Goal: Task Accomplishment & Management: Use online tool/utility

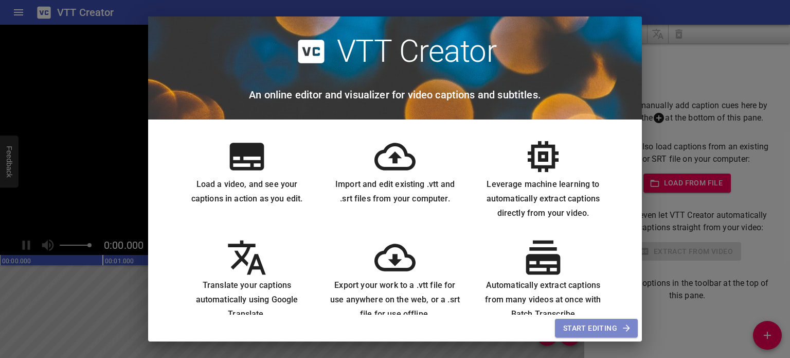
click at [589, 321] on button "Start Editing" at bounding box center [596, 327] width 83 height 19
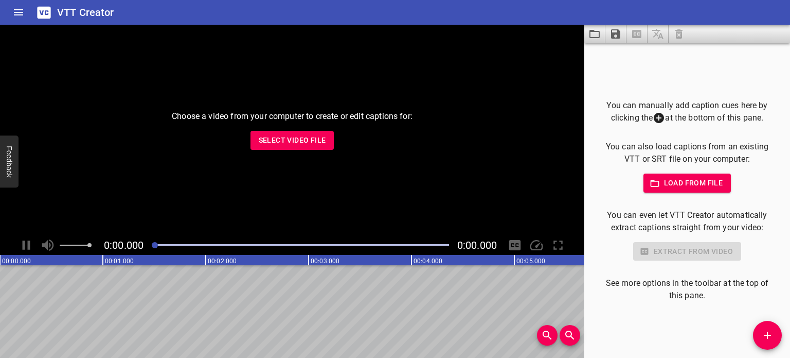
click at [312, 139] on span "Select Video File" at bounding box center [292, 140] width 67 height 13
click at [317, 139] on span "Select Video File" at bounding box center [292, 140] width 67 height 13
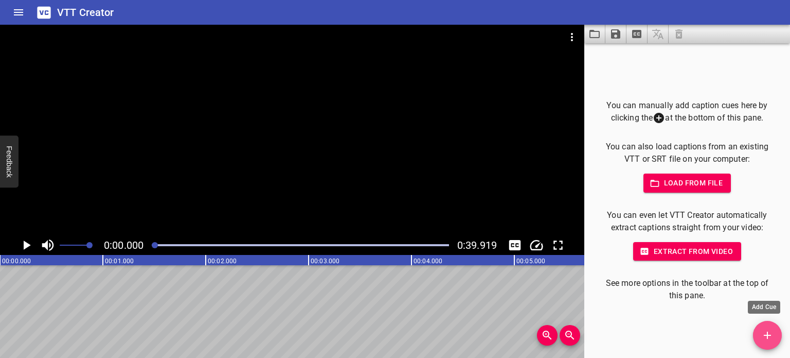
click at [767, 331] on icon "Add Cue" at bounding box center [767, 334] width 7 height 7
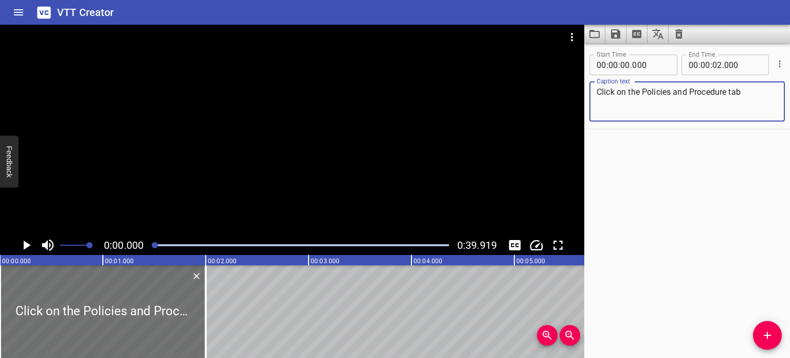
type textarea "Click on the Policies and Procedure tab"
click at [28, 243] on icon "Play/Pause" at bounding box center [27, 244] width 7 height 9
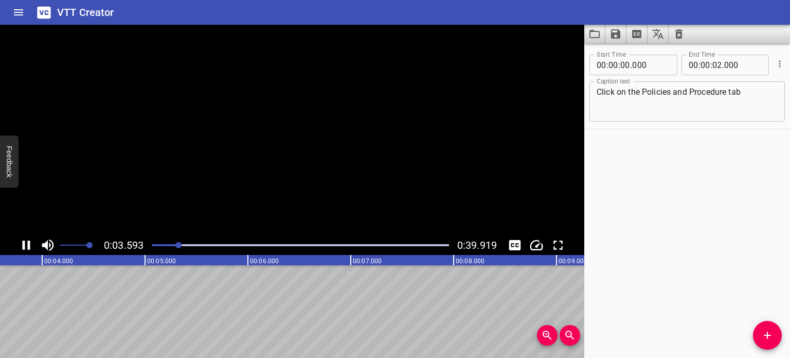
click at [28, 243] on icon "Play/Pause" at bounding box center [27, 244] width 8 height 9
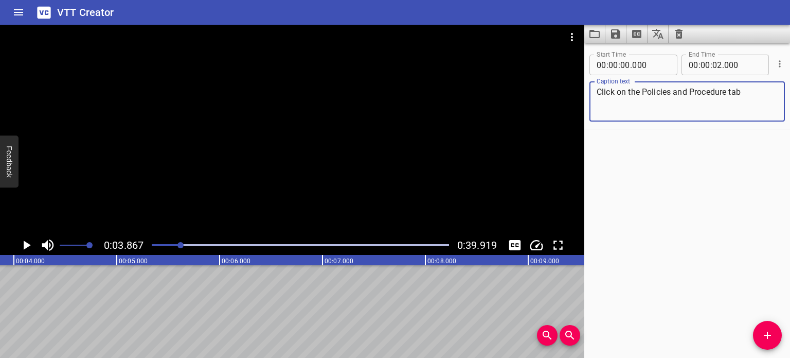
click at [754, 94] on textarea "Click on the Policies and Procedure tab" at bounding box center [687, 101] width 181 height 29
click at [21, 246] on icon "Play/Pause" at bounding box center [26, 244] width 15 height 15
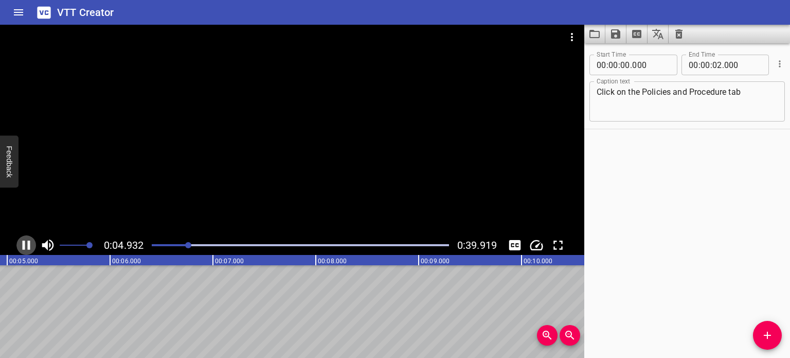
click at [19, 246] on icon "Play/Pause" at bounding box center [26, 244] width 15 height 15
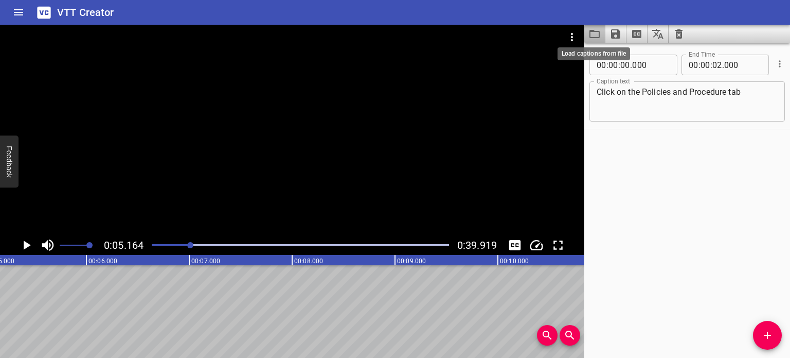
click at [597, 33] on icon "Load captions from file" at bounding box center [595, 34] width 12 height 12
click at [619, 34] on icon "Save captions to file" at bounding box center [615, 33] width 9 height 9
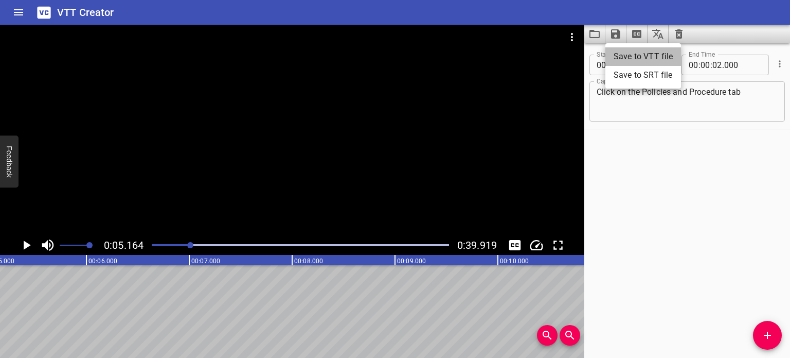
click at [624, 57] on li "Save to VTT file" at bounding box center [644, 56] width 76 height 19
click at [754, 181] on div "Start Time 00 : 00 : 00 . 000 Start Time End Time 00 : 00 : 02 . 000 End Time C…" at bounding box center [688, 200] width 206 height 314
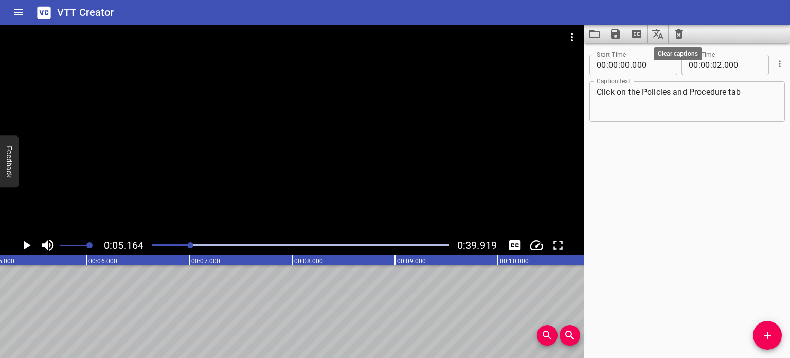
click at [683, 34] on icon "Clear captions" at bounding box center [679, 34] width 12 height 12
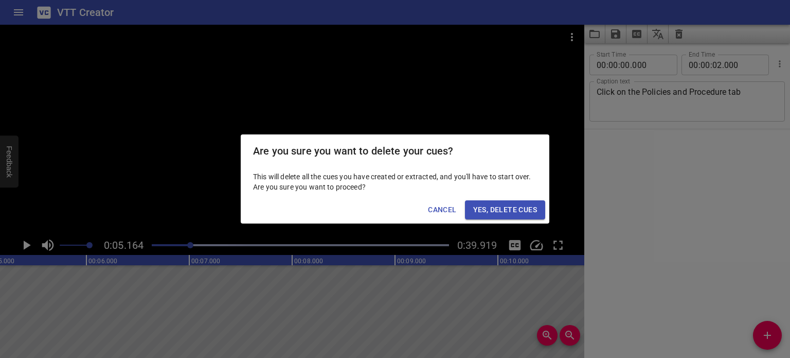
click at [517, 211] on span "Yes, Delete Cues" at bounding box center [505, 209] width 64 height 13
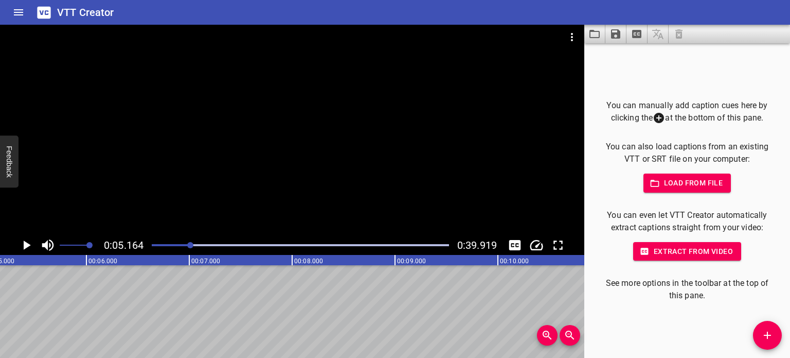
click at [693, 179] on span "Load from file" at bounding box center [688, 182] width 72 height 13
drag, startPoint x: 215, startPoint y: 99, endPoint x: 137, endPoint y: 288, distance: 203.7
click at [683, 253] on span "Extract from video" at bounding box center [688, 251] width 92 height 13
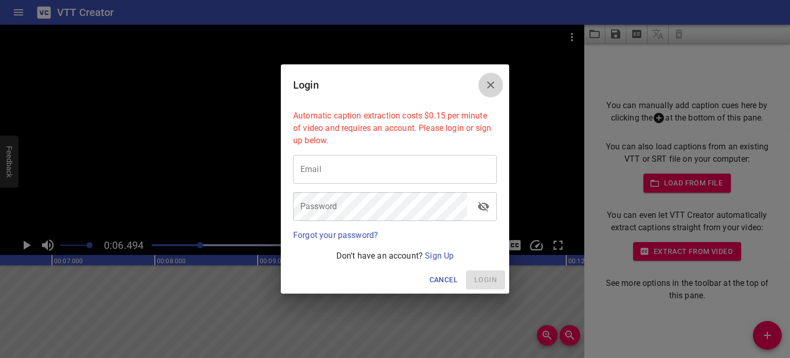
click at [490, 81] on icon "Close" at bounding box center [491, 85] width 12 height 12
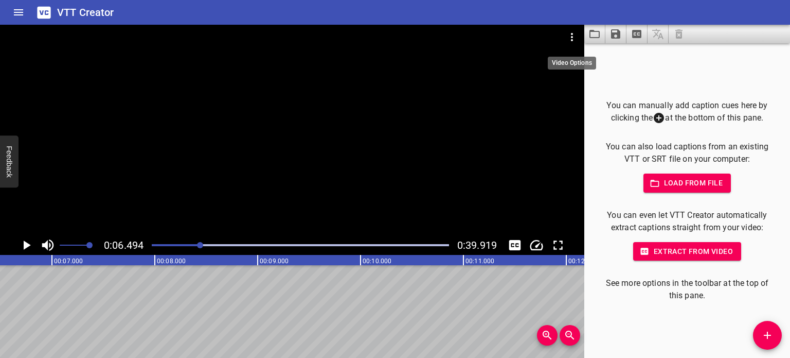
click at [576, 34] on icon "Video Options" at bounding box center [572, 37] width 12 height 12
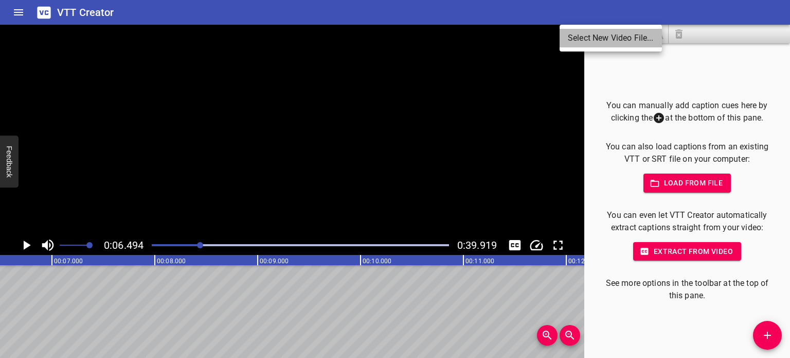
click at [580, 41] on li "Select New Video File..." at bounding box center [611, 38] width 102 height 19
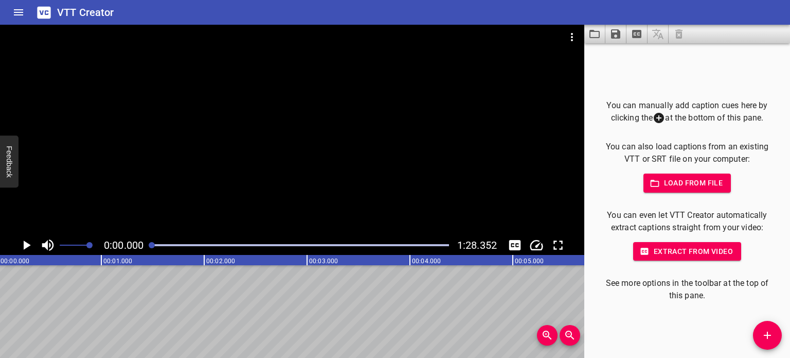
scroll to position [0, 0]
click at [767, 330] on icon "Add Cue" at bounding box center [767, 335] width 12 height 12
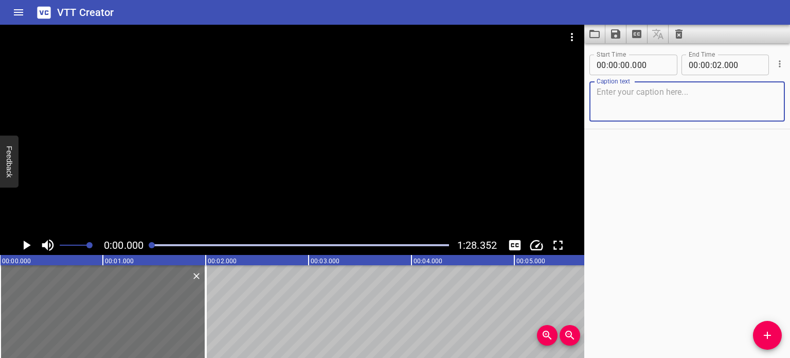
click at [634, 97] on textarea at bounding box center [687, 101] width 181 height 29
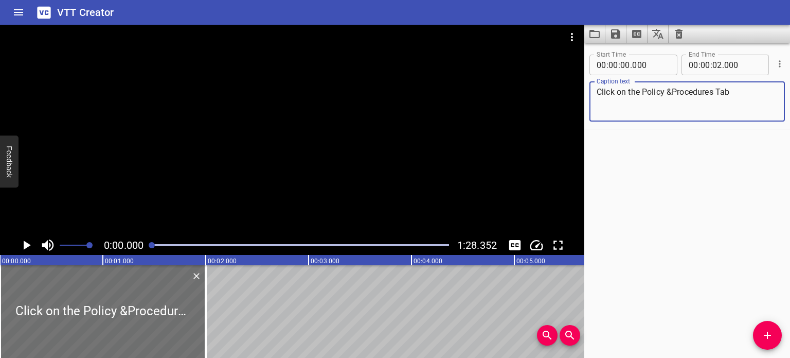
click at [673, 88] on textarea "Click on the Policy &Procedures Tab" at bounding box center [687, 101] width 181 height 29
type textarea "Click on the Policy & Procedures Tab"
click at [678, 187] on div "Start Time 00 : 00 : 00 . 000 Start Time End Time 00 : 00 : 02 . 000 End Time C…" at bounding box center [688, 200] width 206 height 314
click at [29, 244] on icon "Play/Pause" at bounding box center [27, 244] width 7 height 9
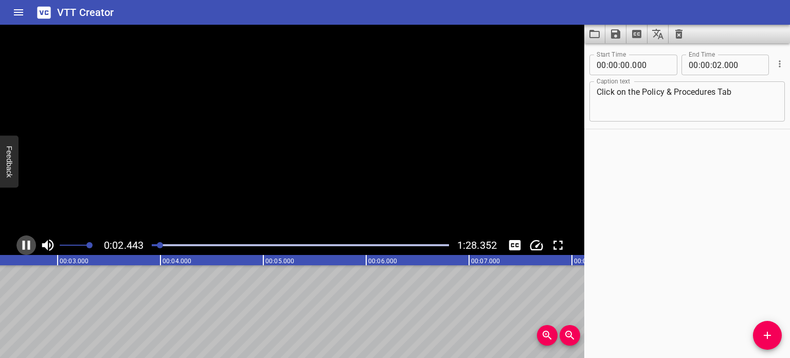
click at [29, 244] on icon "Play/Pause" at bounding box center [27, 244] width 8 height 9
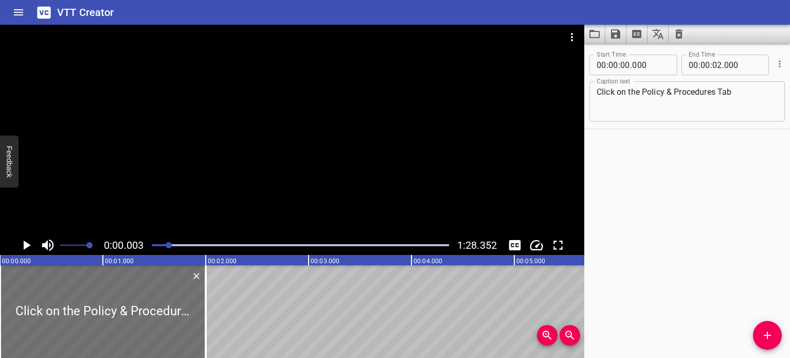
drag, startPoint x: 159, startPoint y: 244, endPoint x: 170, endPoint y: 245, distance: 10.9
click at [170, 245] on div at bounding box center [169, 245] width 6 height 6
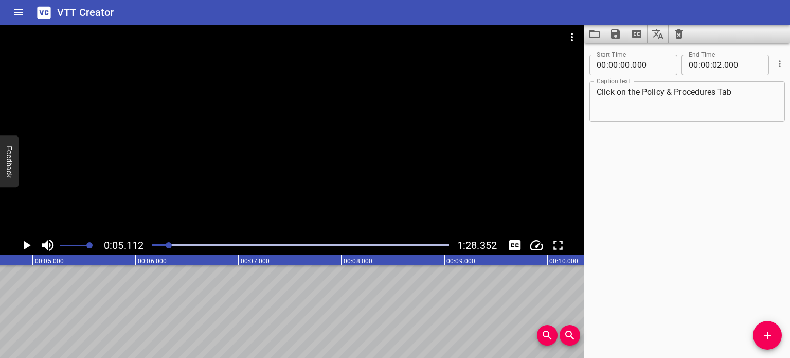
scroll to position [0, 526]
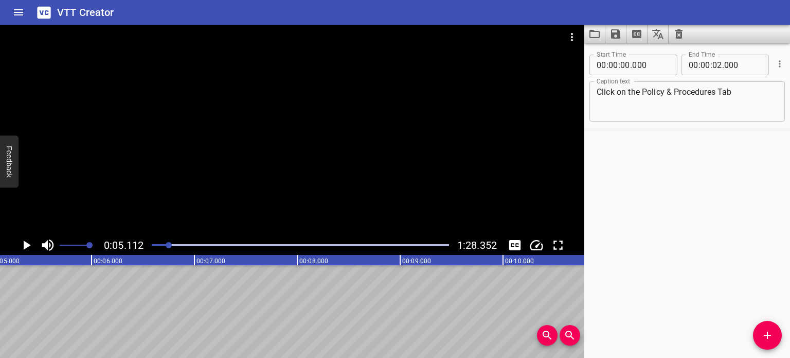
click at [165, 245] on div "Play progress" at bounding box center [20, 245] width 297 height 2
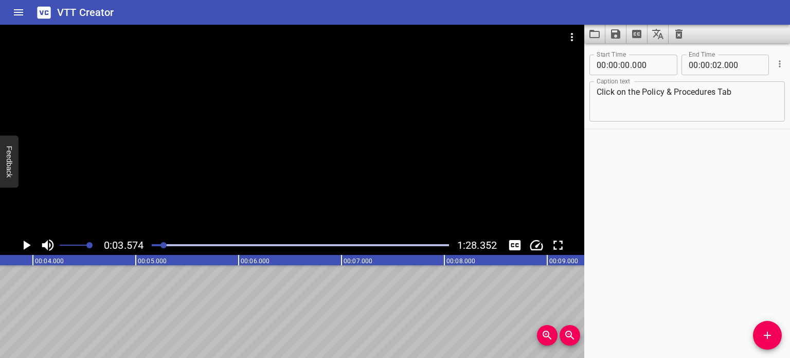
scroll to position [0, 367]
click at [161, 244] on div "Play progress" at bounding box center [15, 245] width 297 height 2
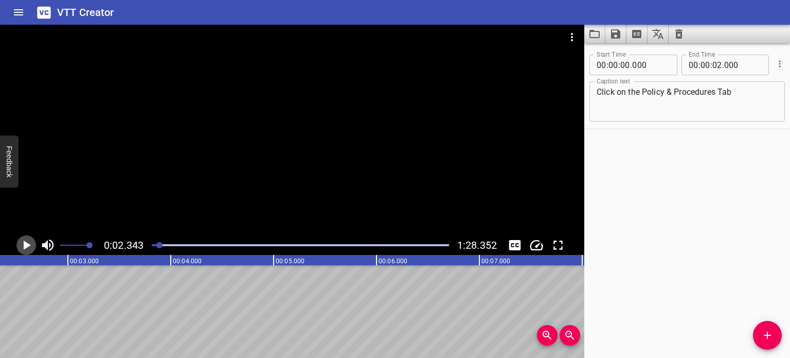
click at [25, 243] on icon "Play/Pause" at bounding box center [27, 244] width 7 height 9
click at [25, 243] on icon "Play/Pause" at bounding box center [26, 244] width 15 height 15
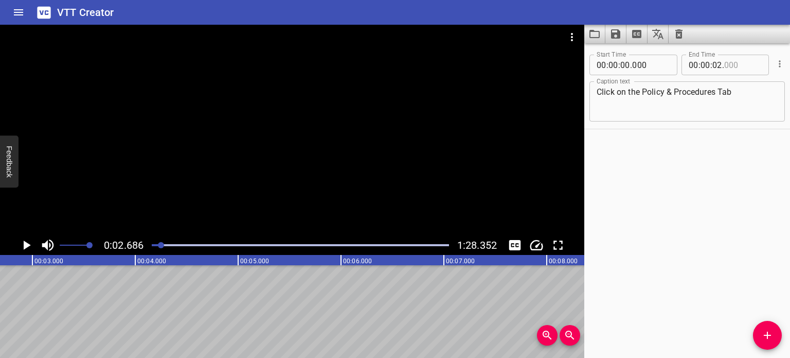
click at [724, 65] on input "number" at bounding box center [743, 65] width 38 height 21
click at [725, 68] on input "number" at bounding box center [743, 65] width 38 height 21
type input "007"
click at [727, 162] on div "Start Time 00 : 00 : 00 . 000 Start Time End Time 00 : 00 : 02 . 007 End Time C…" at bounding box center [688, 200] width 206 height 314
click at [767, 330] on icon "Add Cue" at bounding box center [767, 335] width 12 height 12
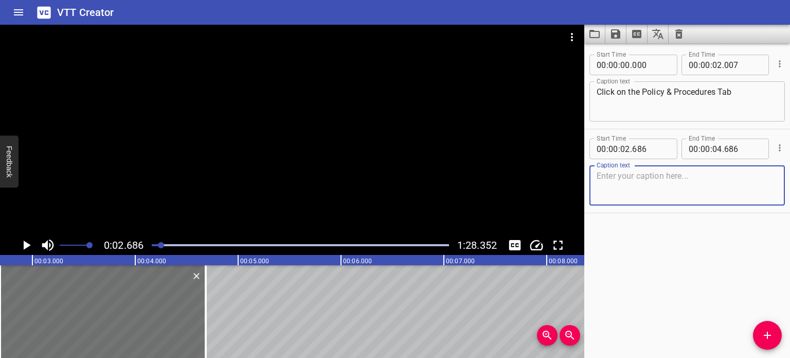
click at [636, 182] on textarea at bounding box center [687, 185] width 181 height 29
type textarea "Click on All Documents tile"
click at [28, 245] on icon "Play/Pause" at bounding box center [27, 244] width 7 height 9
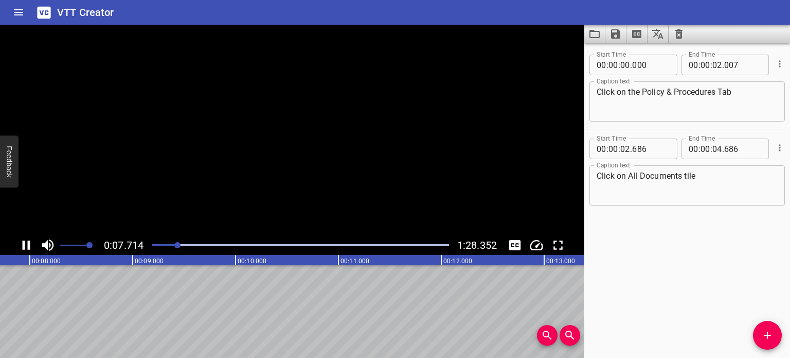
click at [28, 245] on icon "Play/Pause" at bounding box center [27, 244] width 8 height 9
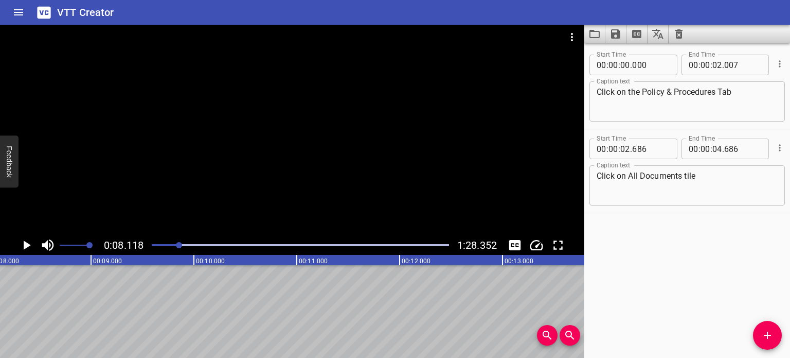
click at [27, 245] on icon "Play/Pause" at bounding box center [27, 244] width 7 height 9
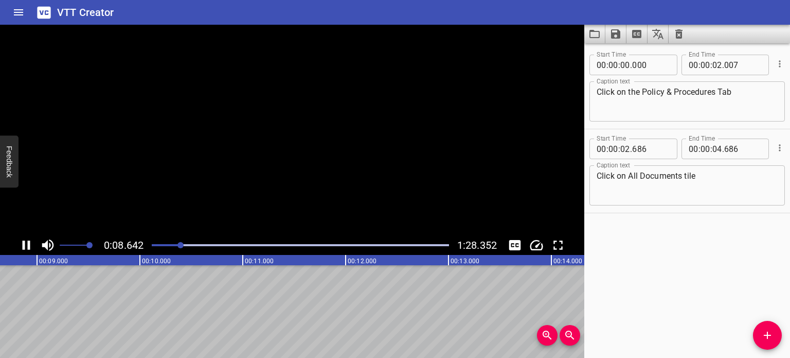
click at [27, 245] on icon "Play/Pause" at bounding box center [26, 244] width 15 height 15
click at [722, 149] on span "." at bounding box center [723, 148] width 2 height 21
click at [717, 149] on input "number" at bounding box center [718, 148] width 10 height 21
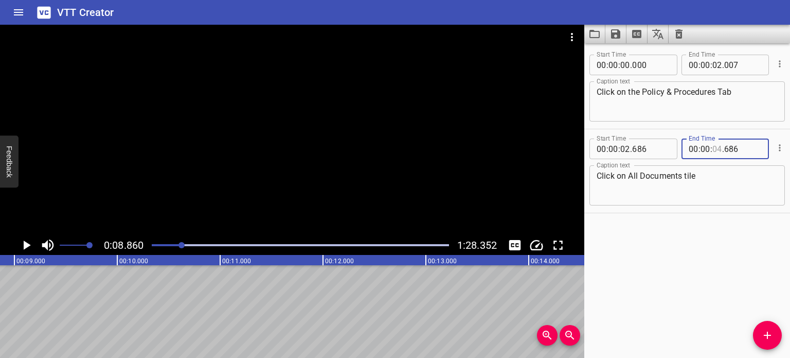
type input "5"
type input "04"
type input "08"
click at [728, 172] on textarea "Click on All Documents tile" at bounding box center [687, 185] width 181 height 29
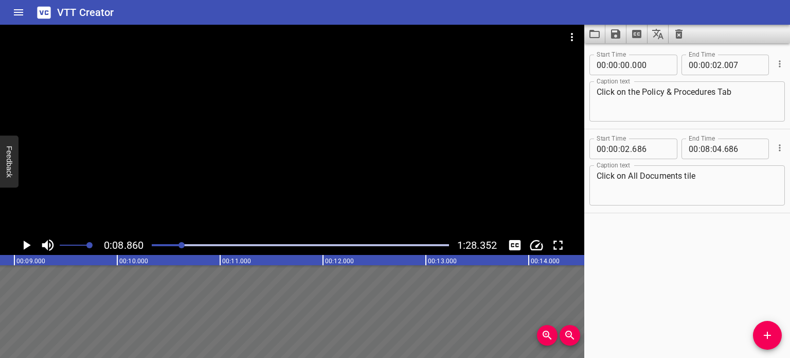
click at [722, 146] on span "." at bounding box center [723, 148] width 2 height 21
click at [722, 148] on span "." at bounding box center [723, 148] width 2 height 21
click at [715, 150] on input "number" at bounding box center [718, 148] width 10 height 21
type input "08"
click at [720, 239] on div "Start Time 00 : 00 : 00 . 000 Start Time End Time 00 : 00 : 02 . 007 End Time C…" at bounding box center [688, 200] width 206 height 314
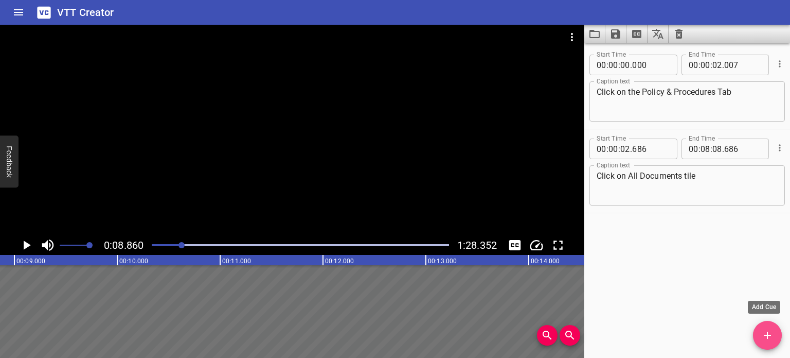
click at [772, 329] on icon "Add Cue" at bounding box center [767, 335] width 12 height 12
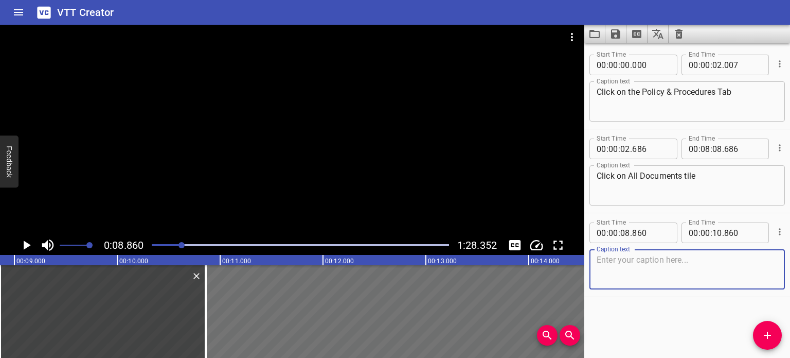
click at [27, 244] on icon "Play/Pause" at bounding box center [27, 244] width 7 height 9
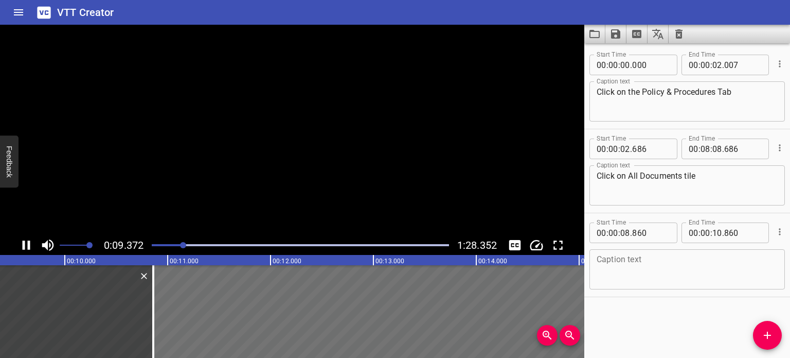
click at [27, 244] on icon "Play/Pause" at bounding box center [26, 244] width 15 height 15
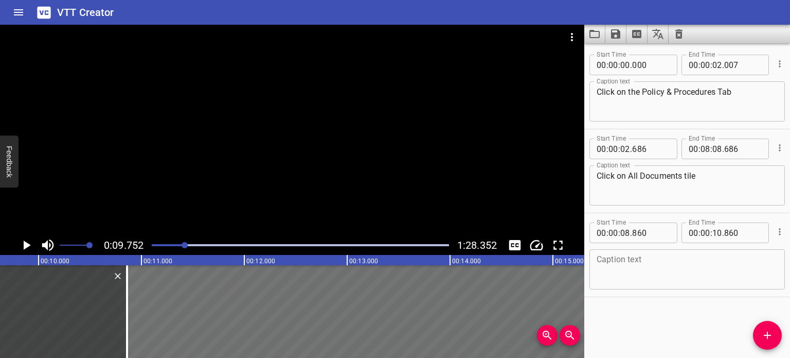
scroll to position [0, 1003]
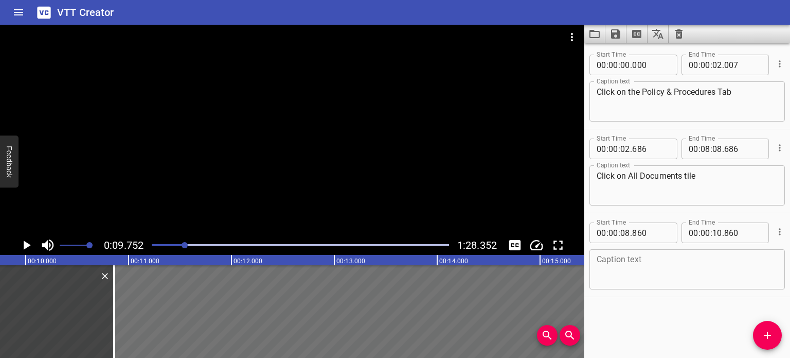
click at [682, 255] on textarea at bounding box center [687, 269] width 181 height 29
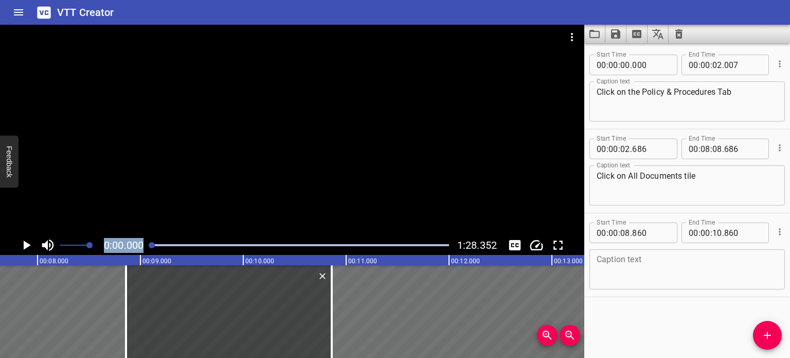
drag, startPoint x: 185, startPoint y: 243, endPoint x: 96, endPoint y: 243, distance: 89.0
click at [96, 243] on div "0:00.000 1:28.352" at bounding box center [292, 245] width 585 height 20
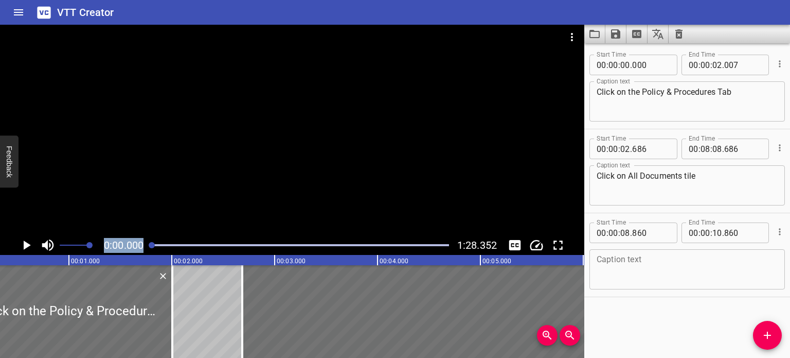
scroll to position [0, 0]
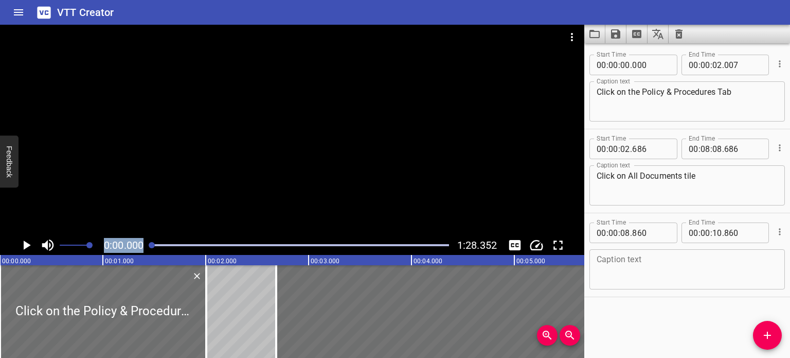
click at [26, 243] on icon "Play/Pause" at bounding box center [27, 244] width 7 height 9
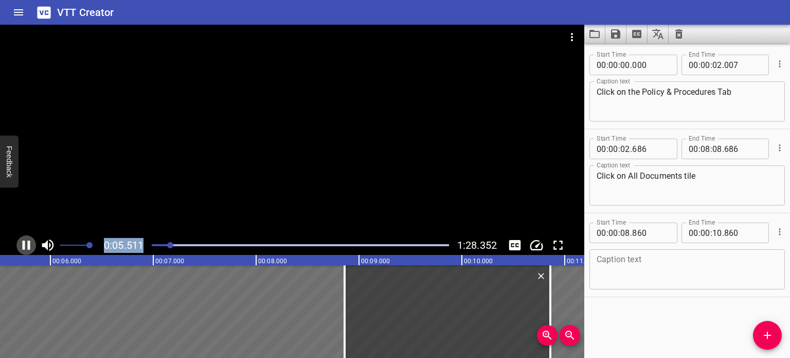
click at [25, 243] on icon "Play/Pause" at bounding box center [26, 244] width 15 height 15
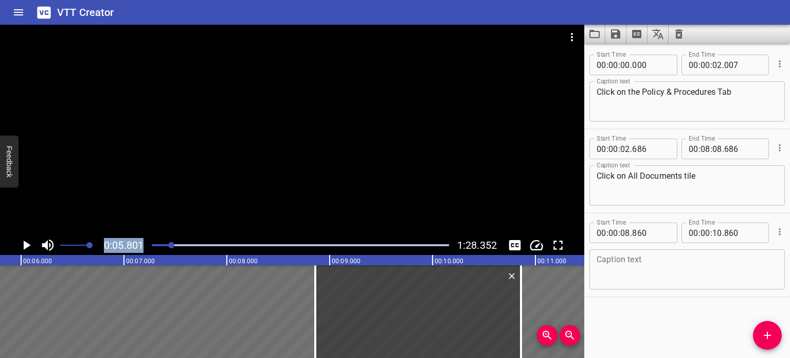
scroll to position [0, 597]
click at [26, 243] on icon "Play/Pause" at bounding box center [27, 244] width 7 height 9
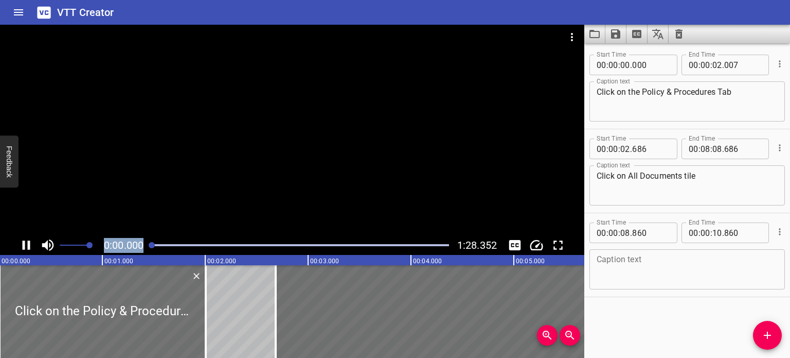
scroll to position [0, 0]
click at [50, 175] on div at bounding box center [292, 130] width 585 height 210
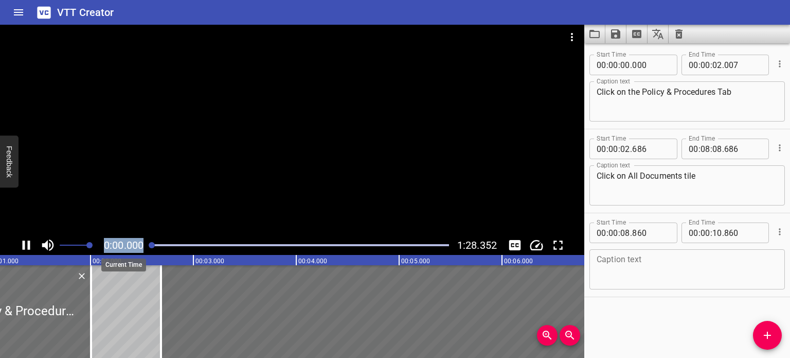
drag, startPoint x: 166, startPoint y: 244, endPoint x: 109, endPoint y: 246, distance: 57.2
click at [109, 246] on div "0:00.000 1:28.352" at bounding box center [292, 245] width 585 height 20
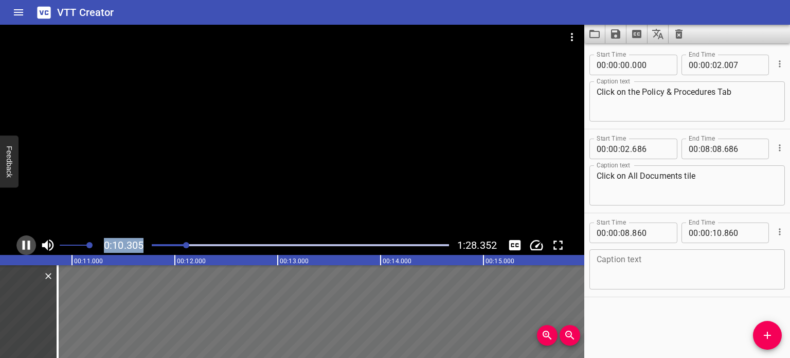
click at [24, 250] on icon "Play/Pause" at bounding box center [26, 244] width 15 height 15
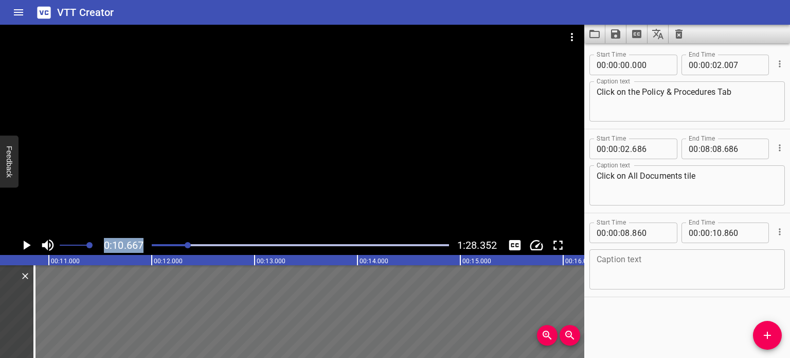
scroll to position [0, 1097]
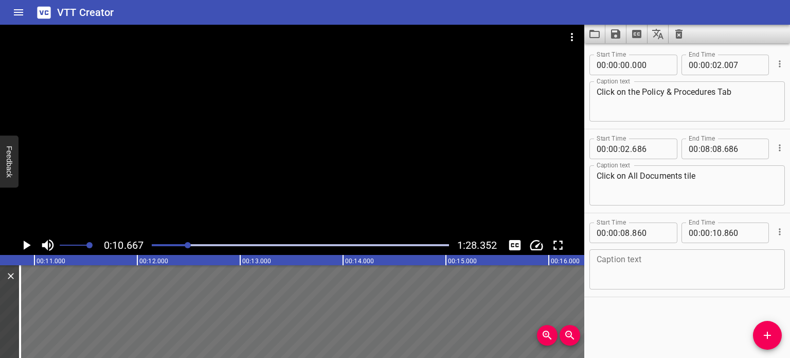
click at [681, 251] on div "Caption text" at bounding box center [688, 269] width 196 height 40
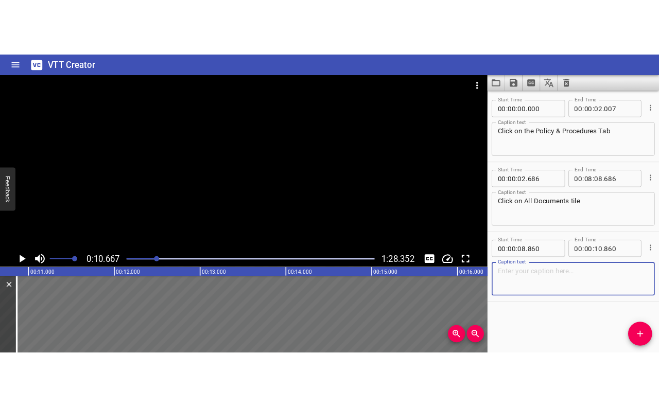
scroll to position [0, 1098]
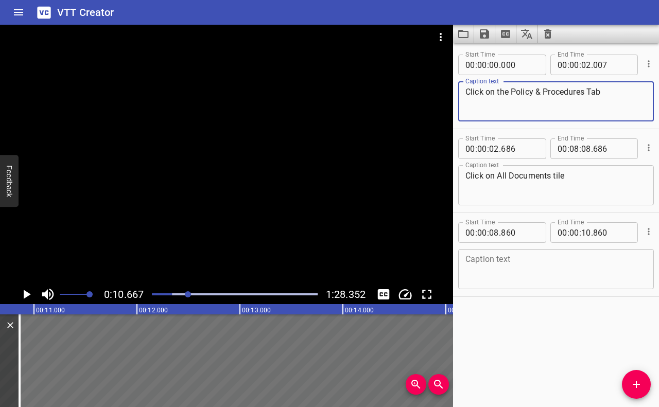
click at [465, 94] on textarea "Click on the Policy & Procedures Tab" at bounding box center [555, 101] width 181 height 29
type textarea "On the Heartpage page, click on the Policy & Procedures Tab"
click at [591, 185] on textarea "Click on All Documents tile" at bounding box center [555, 185] width 181 height 29
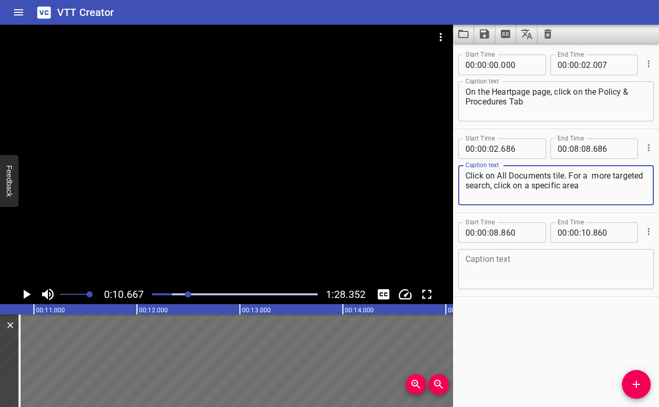
type textarea "Click on All Documents tile. For a more targeted search, click on a specific ar…"
click at [516, 256] on textarea at bounding box center [555, 269] width 181 height 29
click at [536, 269] on textarea at bounding box center [555, 269] width 181 height 29
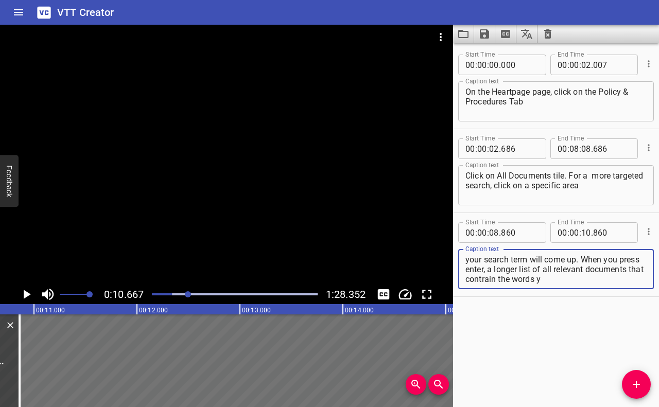
scroll to position [29, 0]
click at [580, 273] on textarea "Use the Search toolbar at the top of the page to search for a document. Documen…" at bounding box center [555, 269] width 181 height 29
click at [577, 270] on textarea "Use the Search toolbar at the top of the page to search for a document. Documen…" at bounding box center [555, 269] width 181 height 29
click at [579, 281] on textarea "Use the Search toolbar at the top of the page to search for a document. Documen…" at bounding box center [555, 269] width 181 height 29
click at [559, 276] on textarea "Use the Search toolbar at the top of the page to search for a document. Documen…" at bounding box center [555, 269] width 181 height 29
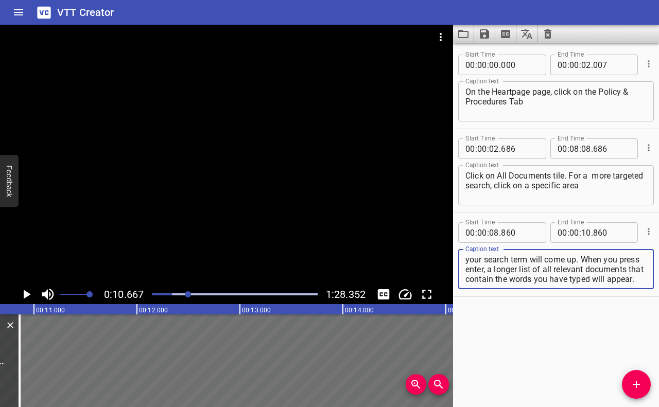
type textarea "Use the Search toolbar at the top of the page to search for a document. Documen…"
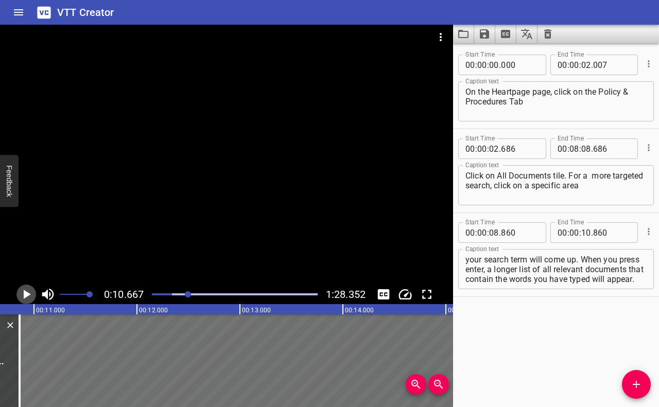
click at [22, 288] on icon "Play/Pause" at bounding box center [26, 294] width 15 height 15
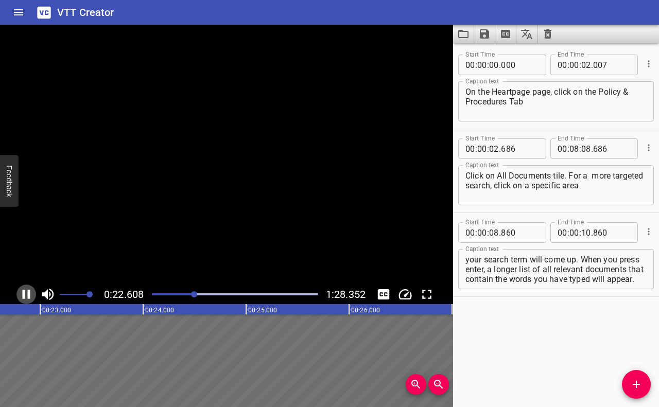
click at [22, 288] on icon "Play/Pause" at bounding box center [26, 294] width 15 height 15
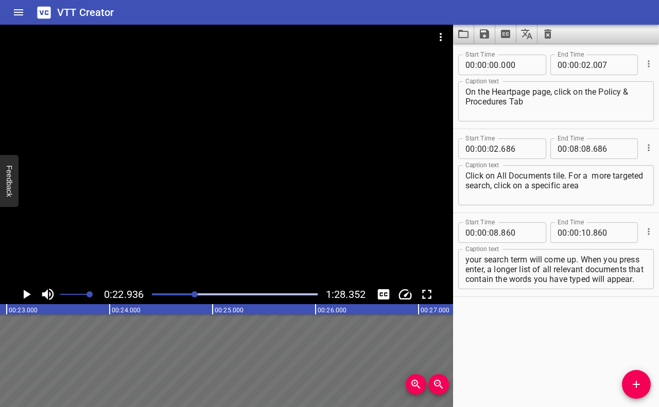
click at [189, 294] on div "Play progress" at bounding box center [112, 294] width 166 height 2
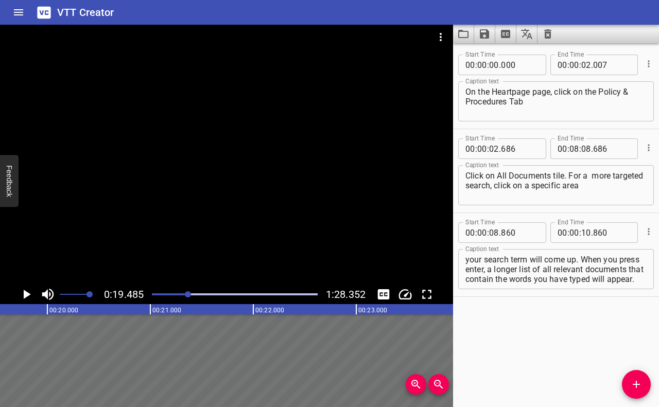
scroll to position [0, 2005]
click at [592, 176] on textarea "Click on All Documents tile. For a more targeted search, click on a specific ar…" at bounding box center [555, 185] width 181 height 29
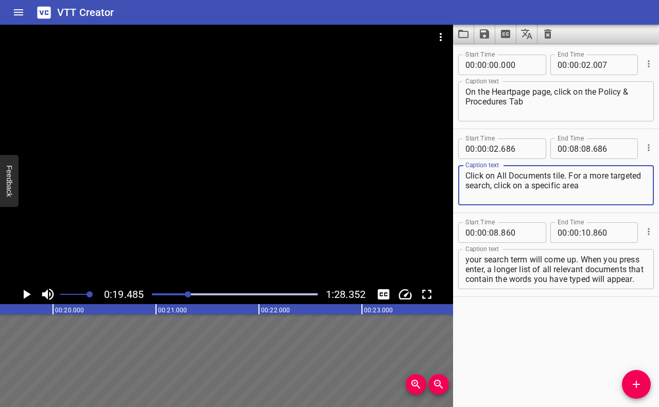
type textarea "Click on All Documents tile. For a more targeted search, click on a specific ar…"
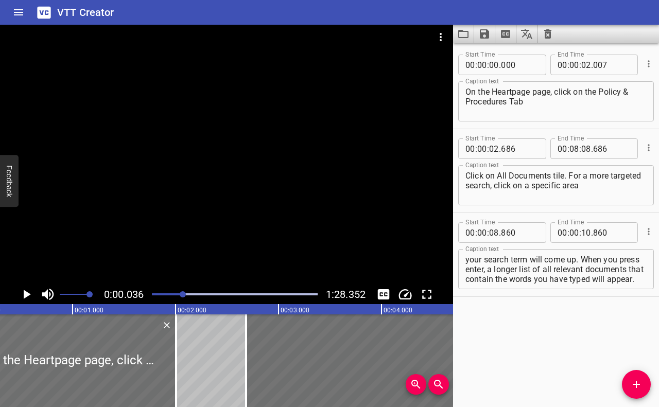
click at [184, 292] on div at bounding box center [183, 294] width 6 height 6
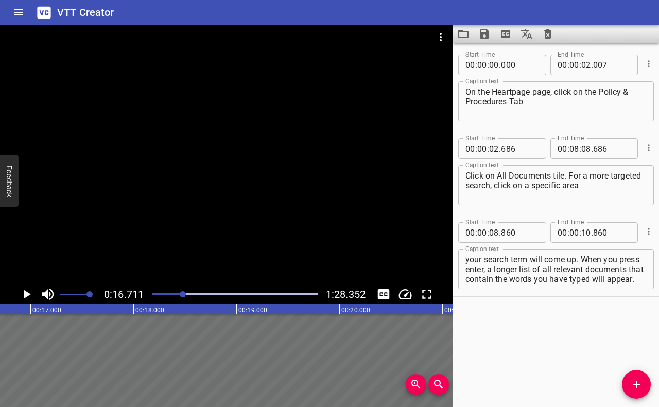
scroll to position [0, 1720]
click at [176, 295] on div "Play progress" at bounding box center [100, 294] width 166 height 2
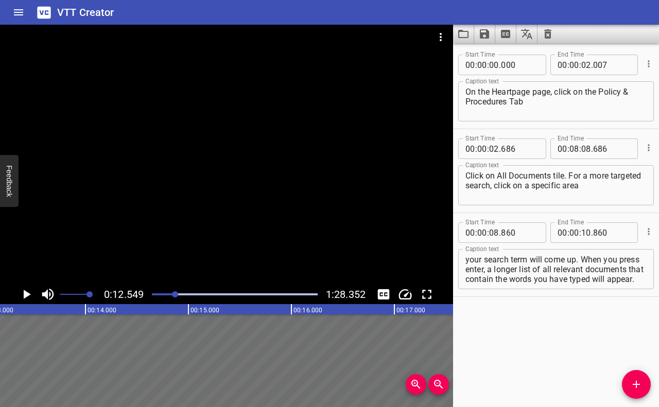
scroll to position [0, 1291]
click at [25, 293] on icon "Play/Pause" at bounding box center [27, 294] width 7 height 9
click at [25, 290] on icon "Play/Pause" at bounding box center [26, 294] width 15 height 15
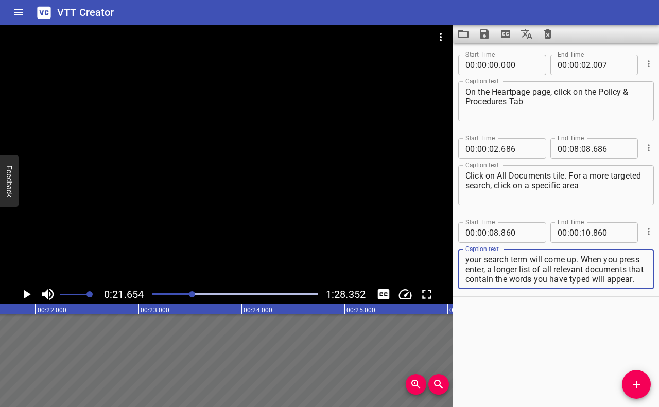
scroll to position [29, 0]
drag, startPoint x: 586, startPoint y: 268, endPoint x: 605, endPoint y: 291, distance: 29.7
click at [605, 291] on div "Caption text Use the Search toolbar at the top of the page to search for a docu…" at bounding box center [556, 268] width 196 height 46
type textarea "Use the Search toolbar at the top of the page to search for a document."
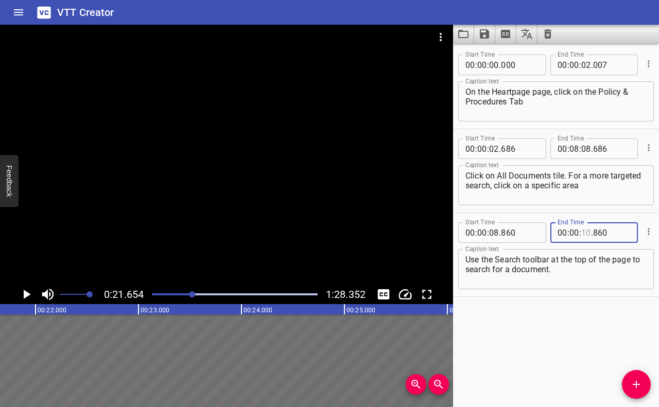
click at [585, 231] on input "number" at bounding box center [586, 232] width 10 height 21
type input "21"
type input "006"
click at [615, 307] on div "Start Time 00 : 00 : 00 . 000 Start Time End Time 00 : 00 : 02 . 007 End Time C…" at bounding box center [556, 225] width 206 height 364
click at [645, 357] on span "Add Cue" at bounding box center [636, 384] width 29 height 12
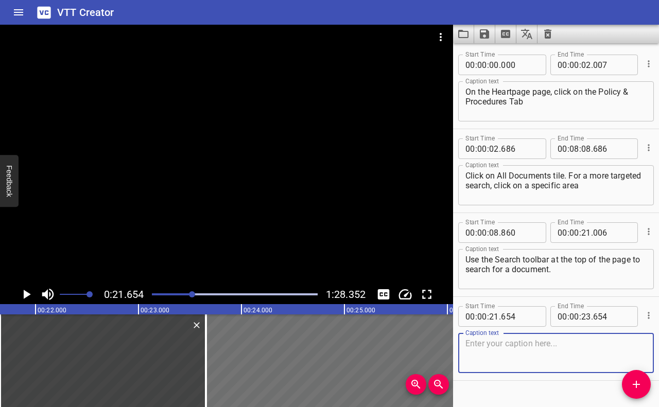
click at [548, 354] on textarea at bounding box center [555, 353] width 181 height 29
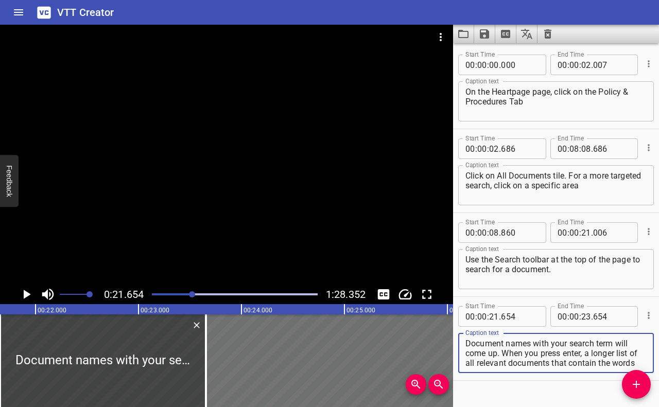
click at [468, 342] on textarea "Document names with your search term will come up. When you press enter, a long…" at bounding box center [555, 353] width 181 height 29
drag, startPoint x: 503, startPoint y: 341, endPoint x: 589, endPoint y: 366, distance: 89.5
click at [589, 357] on textarea "Type in the keyword of your document. Document names with your search term will…" at bounding box center [555, 353] width 181 height 29
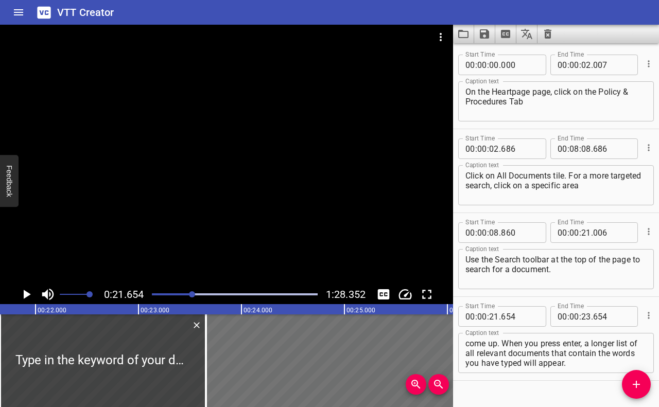
click at [595, 357] on div "Type in the keyword of your document. Document names with your search term will…" at bounding box center [556, 353] width 196 height 40
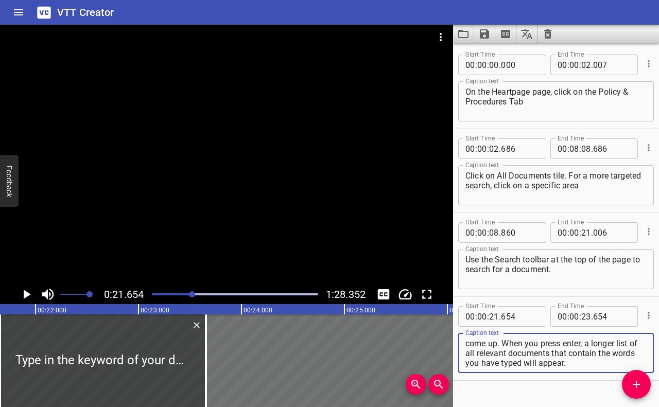
click at [20, 296] on icon "Play/Pause" at bounding box center [26, 294] width 15 height 15
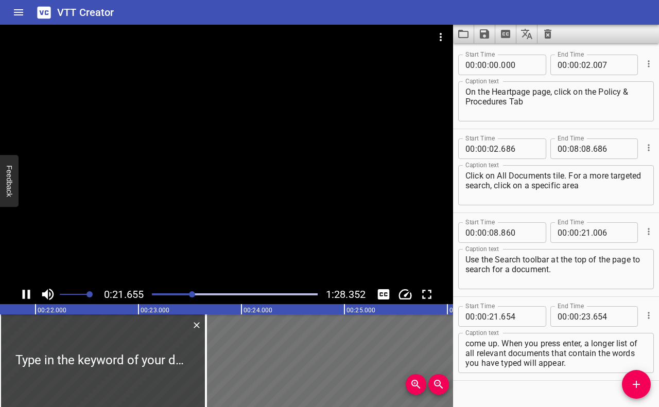
scroll to position [20, 0]
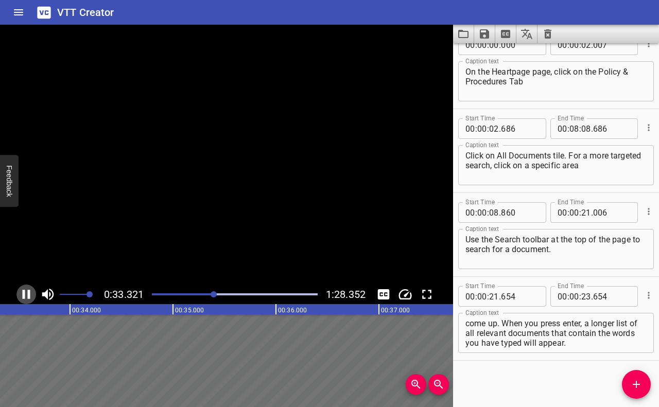
click at [20, 296] on icon "Play/Pause" at bounding box center [26, 294] width 15 height 15
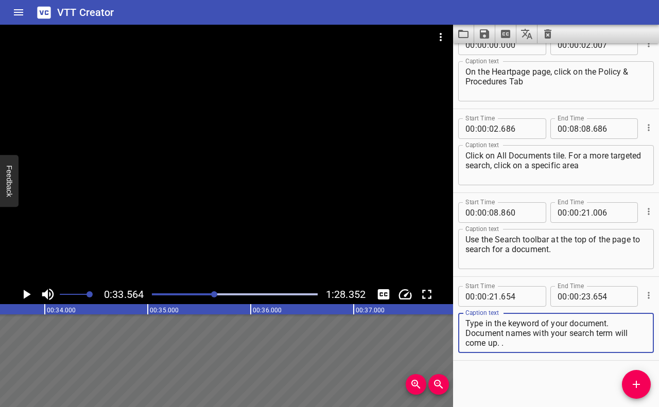
scroll to position [0, 0]
type textarea "Type in the keyword of your document. Document names with your search term will…"
click at [585, 296] on input "number" at bounding box center [586, 296] width 10 height 21
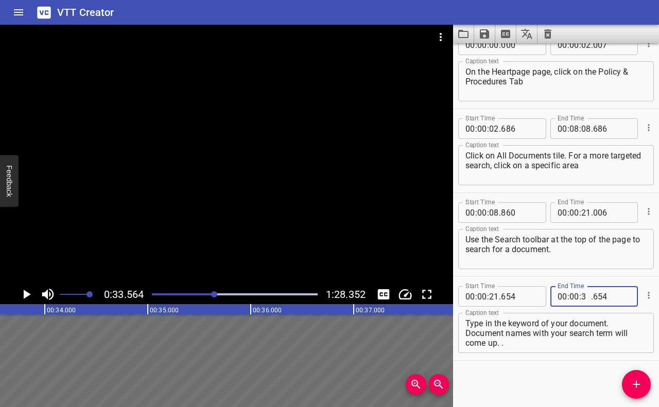
type input "33"
type input "004"
click at [582, 357] on div "Start Time 00 : 00 : 00 . 000 Start Time End Time 00 : 00 : 02 . 007 End Time C…" at bounding box center [556, 225] width 206 height 364
click at [640, 357] on button "Add Cue" at bounding box center [636, 384] width 29 height 29
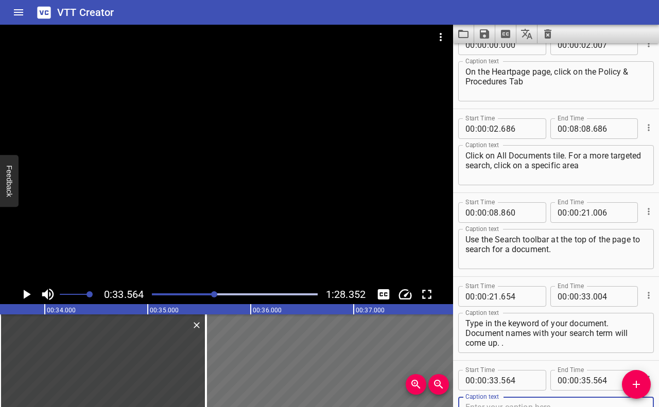
scroll to position [25, 0]
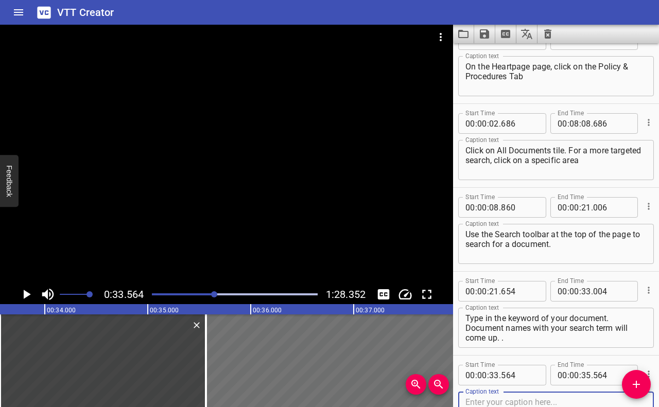
click at [517, 357] on textarea at bounding box center [555, 411] width 181 height 29
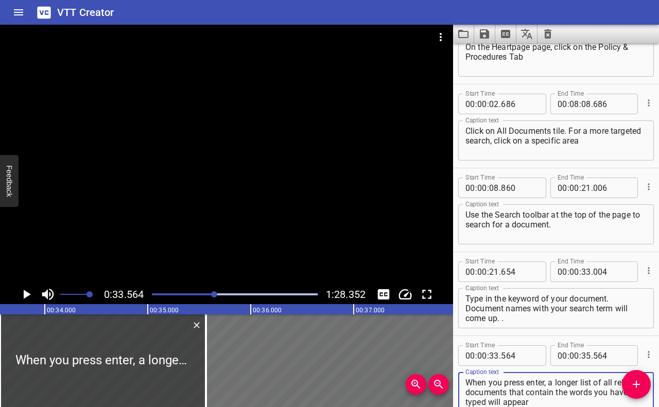
type textarea "When you press enter, a longer list of all relevant documents that contain the …"
click at [25, 297] on icon "Play/Pause" at bounding box center [27, 294] width 7 height 9
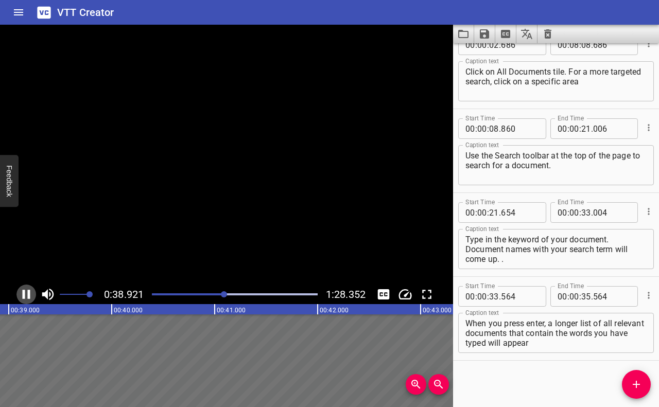
click at [25, 297] on icon "Play/Pause" at bounding box center [27, 294] width 8 height 9
click at [29, 295] on icon "Play/Pause" at bounding box center [26, 294] width 15 height 15
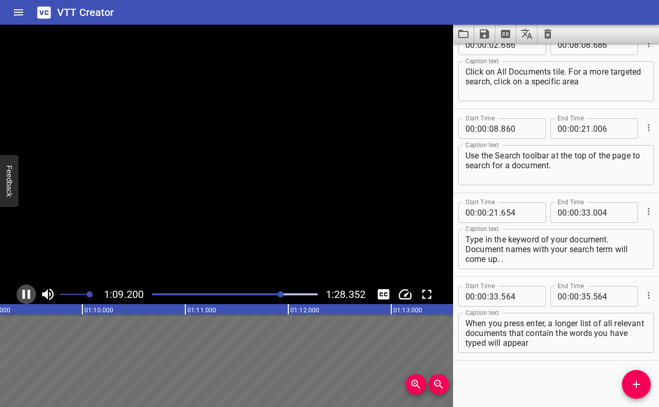
click at [29, 295] on icon "Play/Pause" at bounding box center [27, 294] width 8 height 9
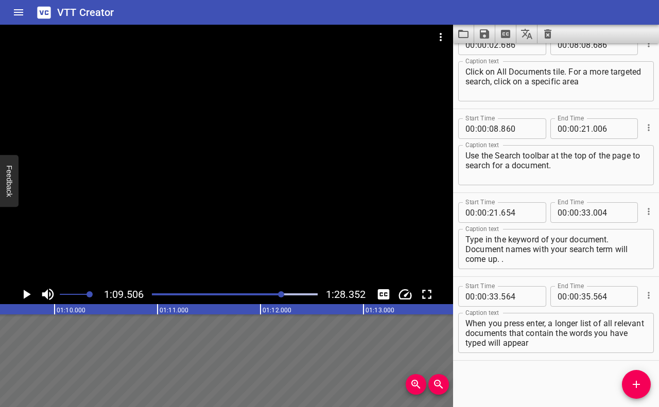
scroll to position [0, 7152]
click at [586, 297] on input "number" at bounding box center [586, 296] width 10 height 21
type input "1"
type input "01"
click at [573, 292] on input "number" at bounding box center [574, 296] width 10 height 21
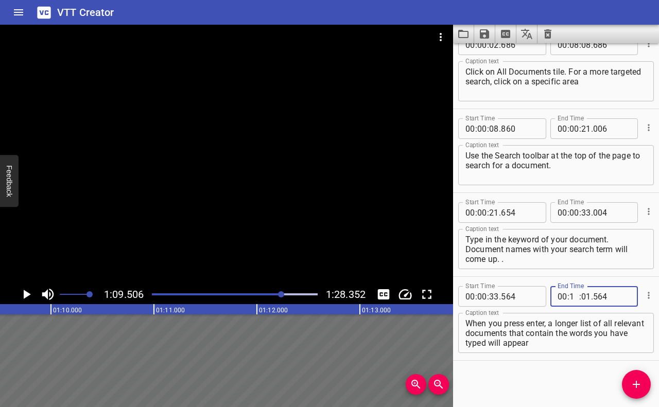
type input "01"
click at [586, 298] on input "number" at bounding box center [586, 296] width 10 height 21
type input "09"
type input "005"
click at [559, 357] on div "Start Time 00 : 00 : 00 . 000 Start Time End Time 00 : 00 : 02 . 007 End Time C…" at bounding box center [556, 225] width 206 height 364
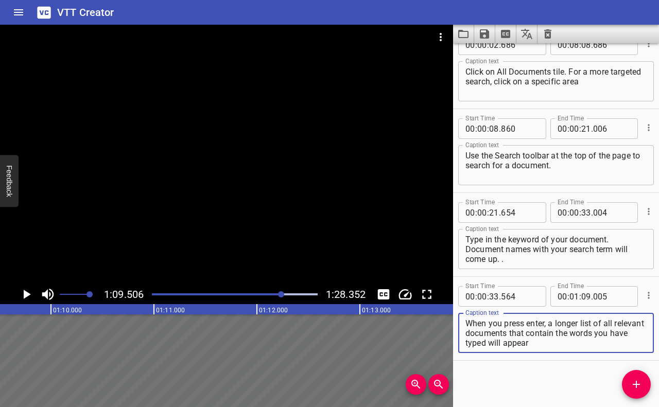
click at [601, 344] on textarea "When you press enter, a longer list of all relevant documents that contain the …" at bounding box center [555, 332] width 181 height 29
type textarea "When you press enter, a longer list of all relevant documents that contain the …"
click at [524, 265] on div "Type in the keyword of your document. Document names with your search term will…" at bounding box center [556, 249] width 196 height 40
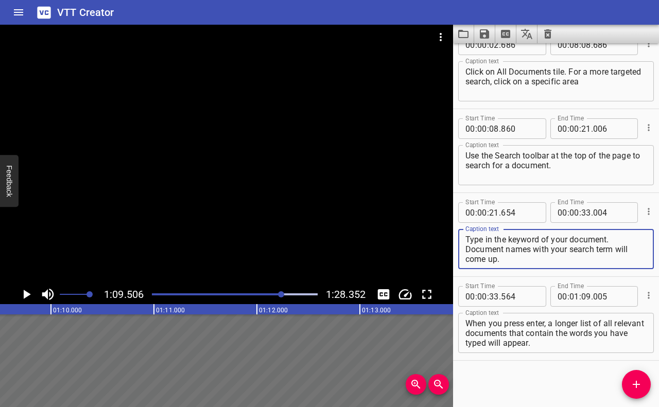
click at [526, 255] on textarea "Type in the keyword of your document. Document names with your search term will…" at bounding box center [555, 249] width 181 height 29
type textarea "Type in the keyword of your document. Document names with your search term will…"
click at [640, 357] on icon "Add Cue" at bounding box center [636, 384] width 12 height 12
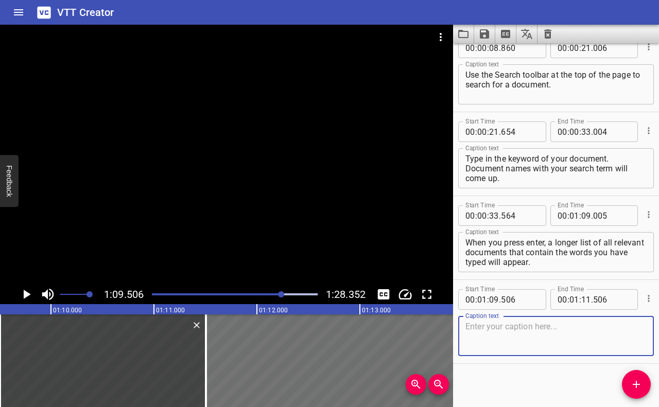
scroll to position [188, 0]
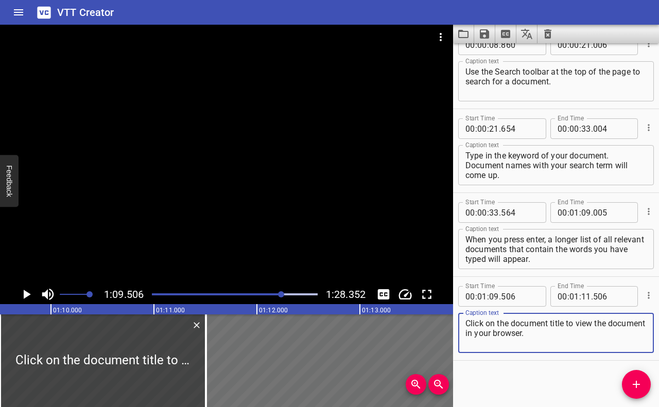
type textarea "Click on the document title to view the document in your browser."
click at [24, 297] on icon "Play/Pause" at bounding box center [27, 294] width 7 height 9
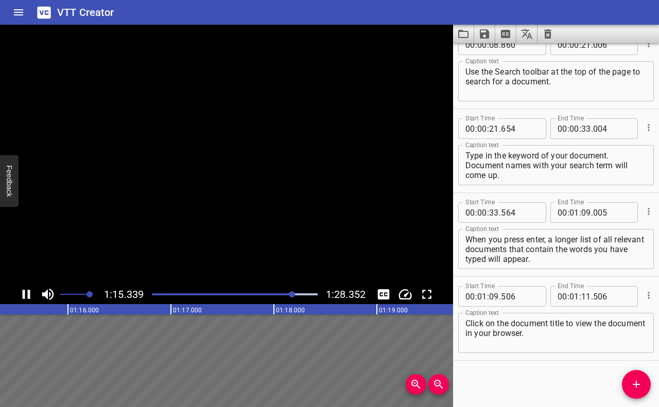
click at [24, 297] on icon "Play/Pause" at bounding box center [27, 294] width 8 height 9
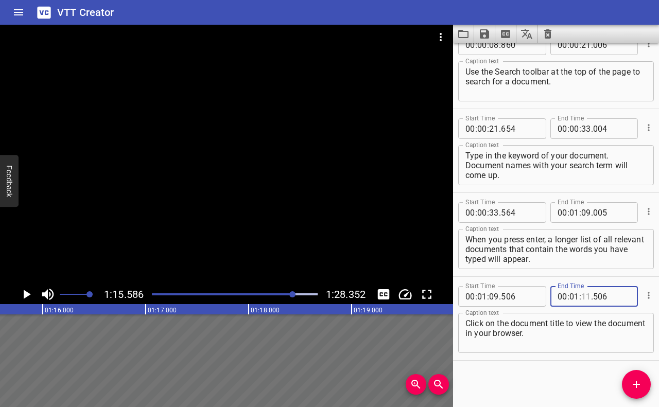
click at [585, 297] on input "number" at bounding box center [586, 296] width 10 height 21
type input "13"
type input "506"
click at [640, 357] on icon "Add Cue" at bounding box center [636, 384] width 12 height 12
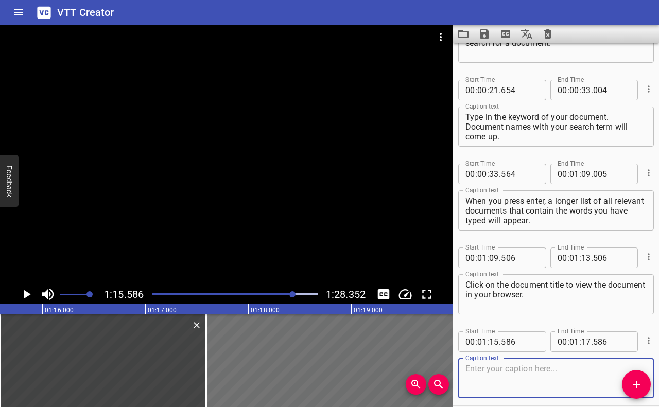
scroll to position [244, 0]
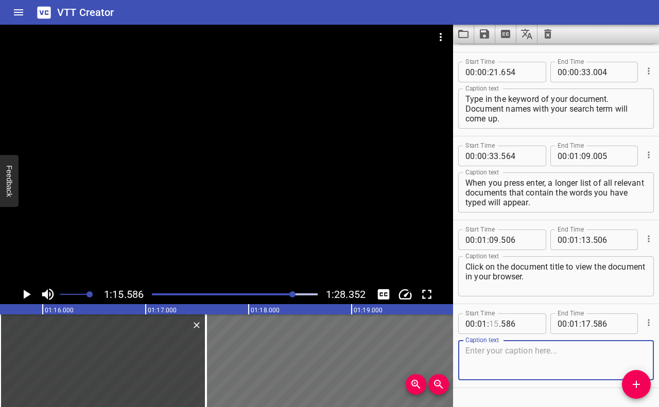
click at [498, 320] on input "number" at bounding box center [494, 323] width 10 height 21
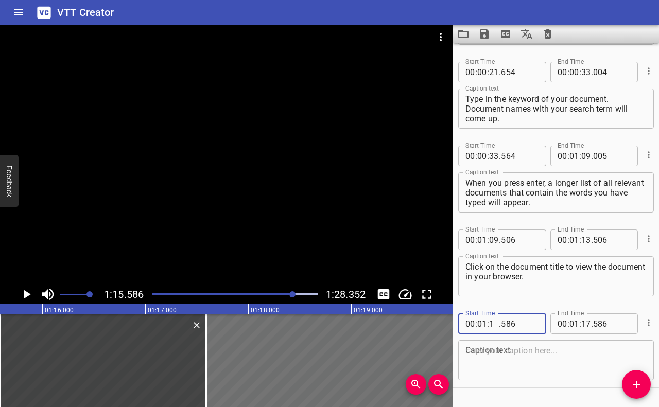
type input "13"
type input "586"
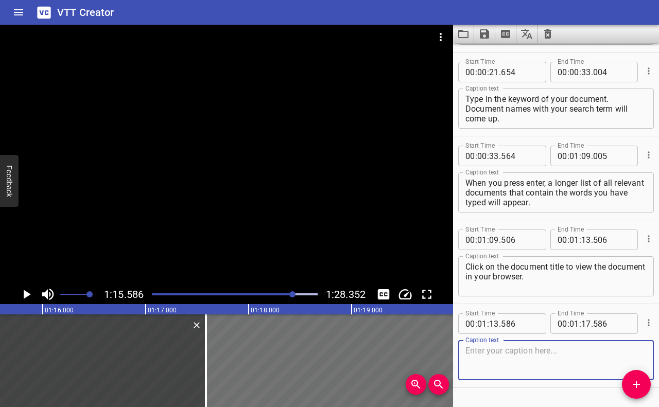
click at [510, 357] on textarea at bounding box center [555, 360] width 181 height 29
click at [519, 322] on input "number" at bounding box center [520, 323] width 38 height 21
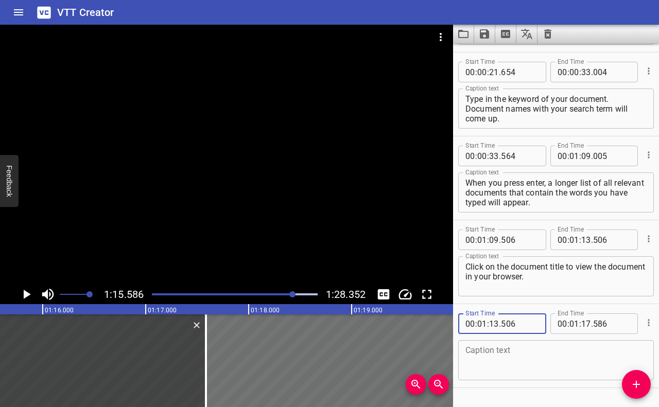
type input "506"
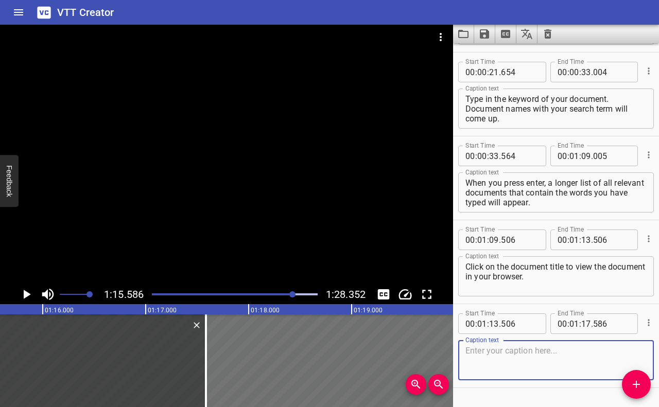
click at [532, 357] on textarea at bounding box center [555, 360] width 181 height 29
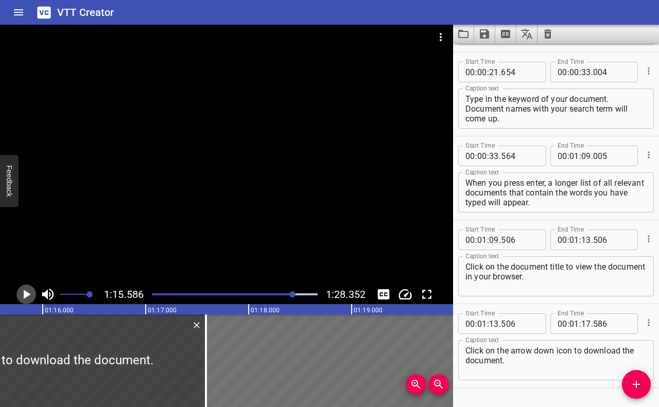
click at [27, 296] on icon "Play/Pause" at bounding box center [27, 294] width 7 height 9
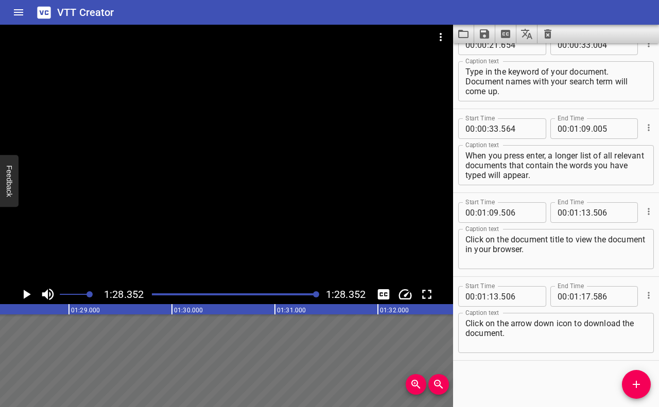
scroll to position [0, 9092]
click at [502, 335] on textarea "Click on the arrow down icon to download the document." at bounding box center [555, 332] width 181 height 29
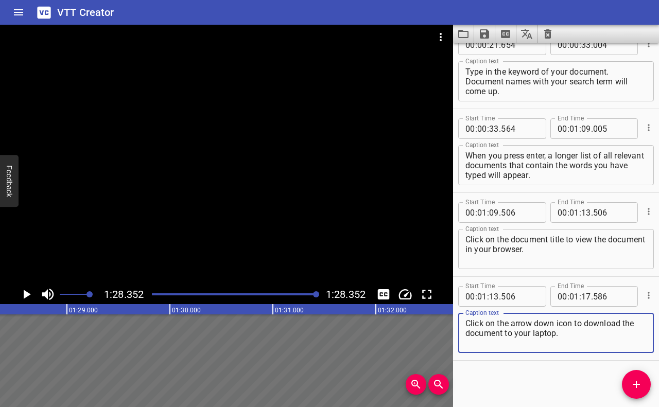
type textarea "Click on the arrow down icon to download the document to your laptop."
click at [587, 291] on input "number" at bounding box center [586, 296] width 10 height 21
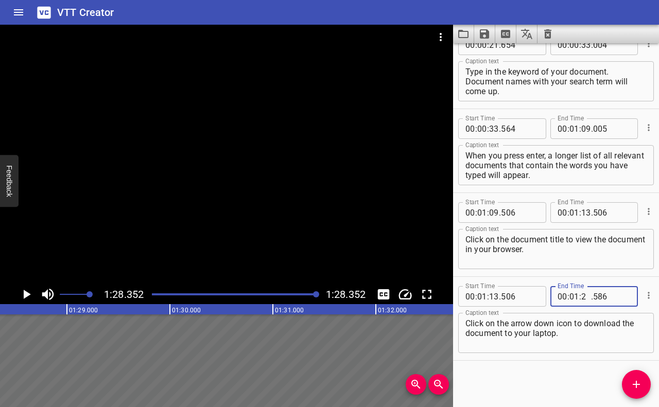
type input "28"
type input "586"
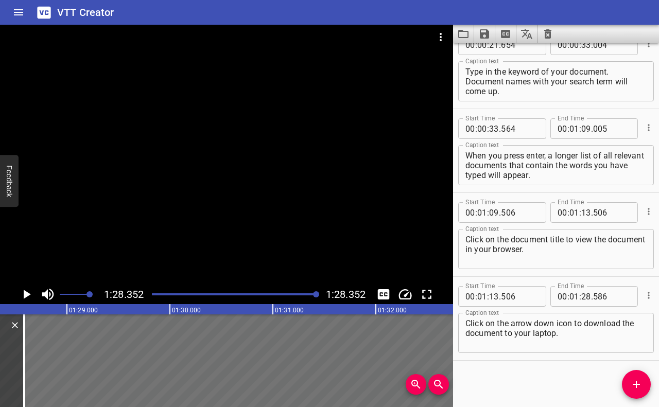
click at [600, 274] on div "Start Time 00 : 01 : 09 . 506 Start Time End Time 00 : 01 : 13 . 506 End Time C…" at bounding box center [556, 234] width 206 height 83
click at [27, 292] on icon "Play/Pause" at bounding box center [27, 294] width 7 height 9
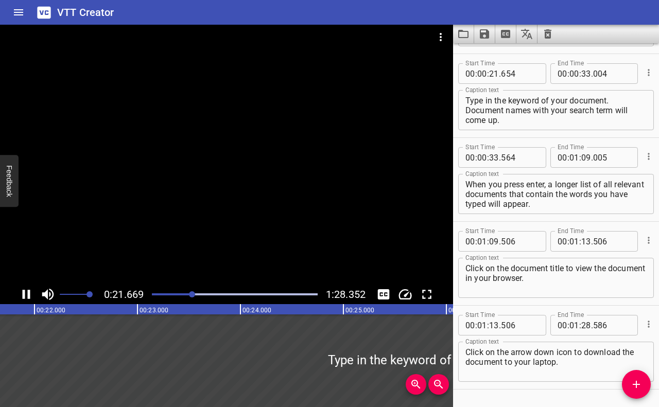
scroll to position [252, 0]
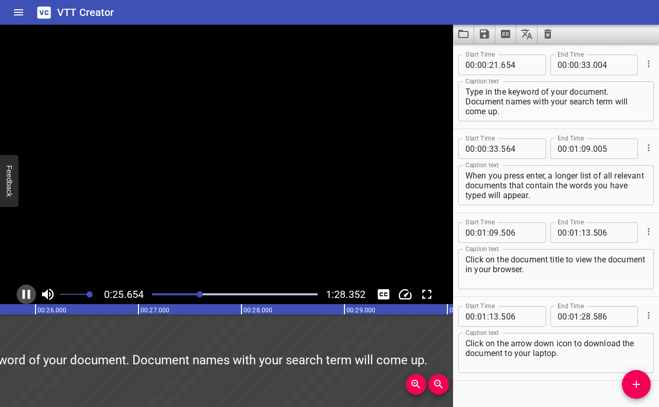
click at [27, 296] on icon "Play/Pause" at bounding box center [26, 294] width 15 height 15
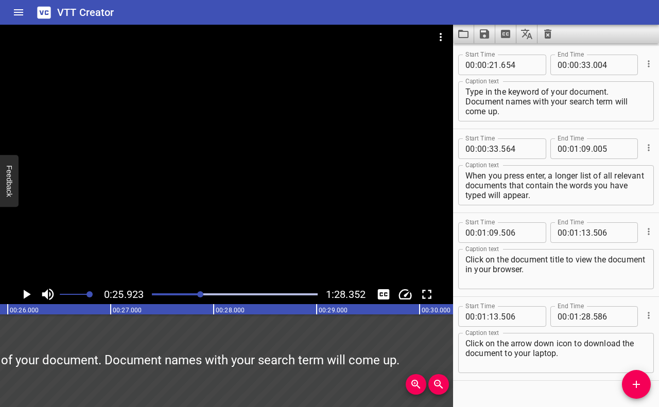
scroll to position [0, 0]
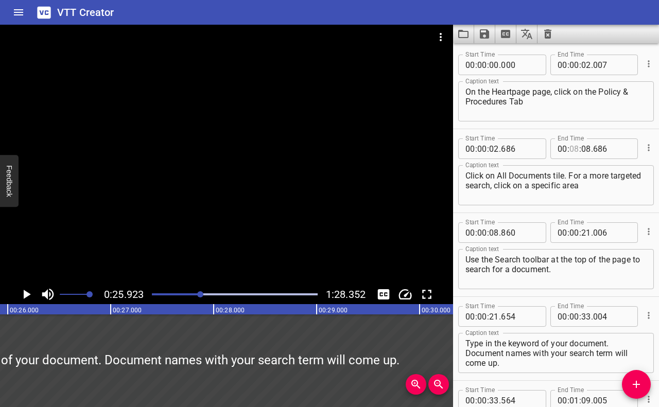
click at [574, 146] on input "number" at bounding box center [574, 148] width 10 height 21
type input "00"
click at [587, 184] on textarea "Click on All Documents tile. For a more targeted search, click on a specific ar…" at bounding box center [555, 185] width 181 height 29
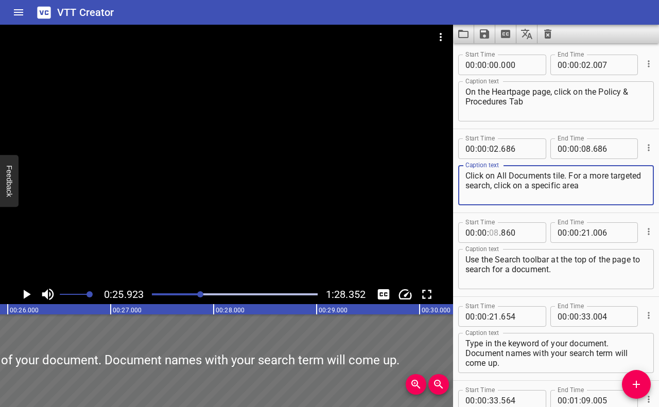
click at [498, 233] on input "number" at bounding box center [494, 232] width 10 height 21
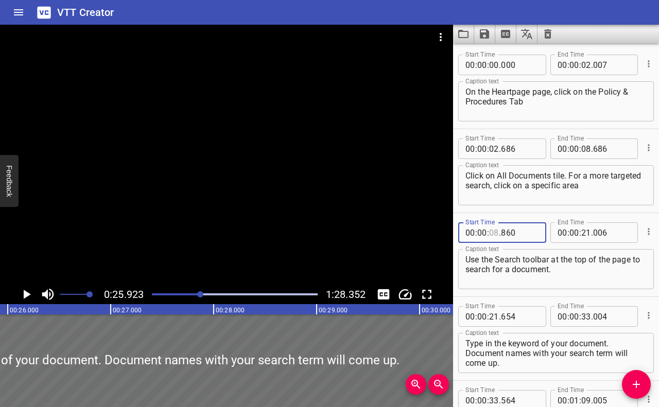
type input "0"
type input "08"
type input "00"
click at [530, 211] on div "Start Time 00 : 00 : 02 . 686 Start Time End Time 00 : 00 : 08 . 686 End Time C…" at bounding box center [556, 170] width 206 height 83
click at [27, 291] on icon "Play/Pause" at bounding box center [26, 294] width 15 height 15
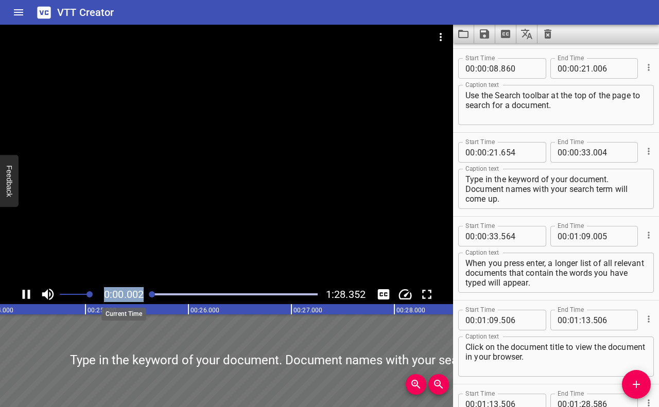
scroll to position [168, 0]
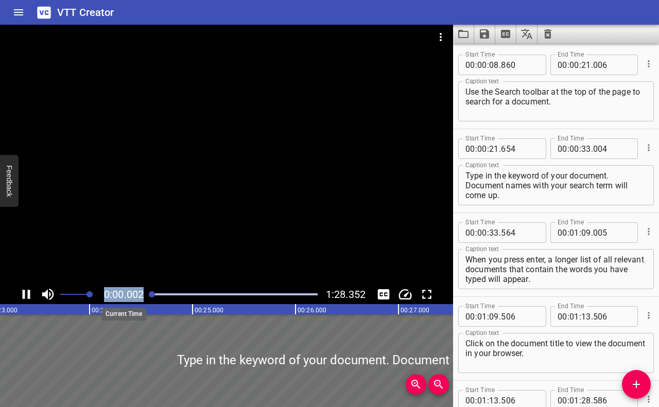
drag, startPoint x: 203, startPoint y: 292, endPoint x: 139, endPoint y: 293, distance: 63.8
click at [139, 293] on div "0:00.002 1:28.352" at bounding box center [226, 295] width 453 height 20
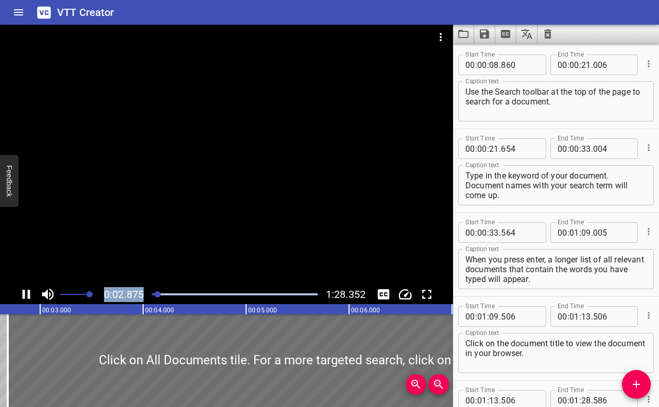
scroll to position [84, 0]
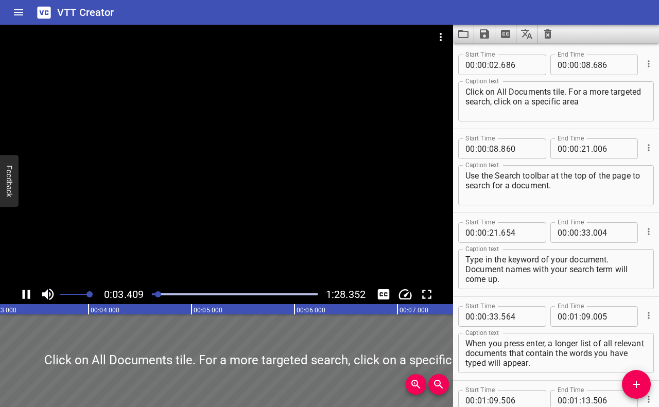
click at [233, 215] on div at bounding box center [226, 155] width 453 height 260
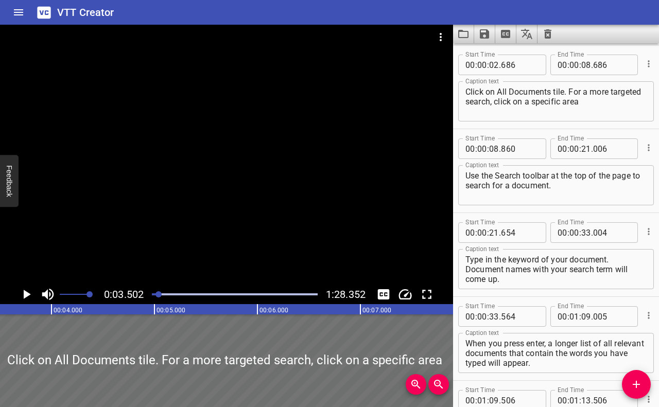
click at [233, 215] on div at bounding box center [226, 155] width 453 height 260
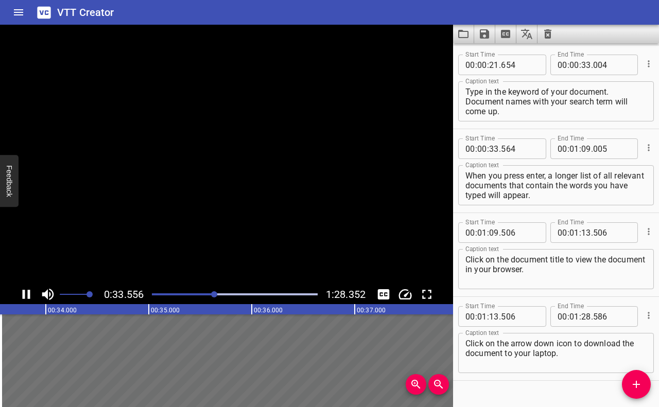
scroll to position [272, 0]
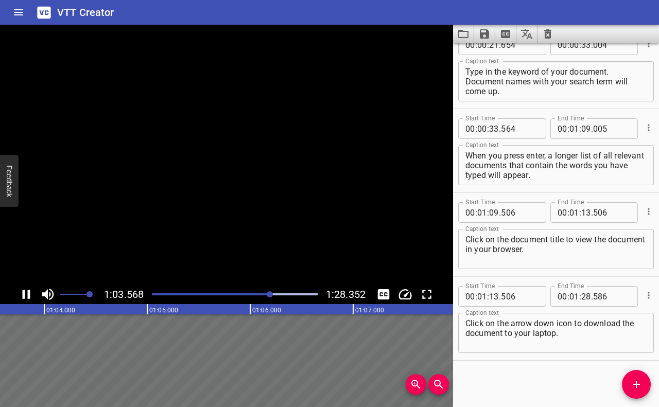
click at [613, 183] on div "When you press enter, a longer list of all relevant documents that contain the …" at bounding box center [556, 165] width 196 height 40
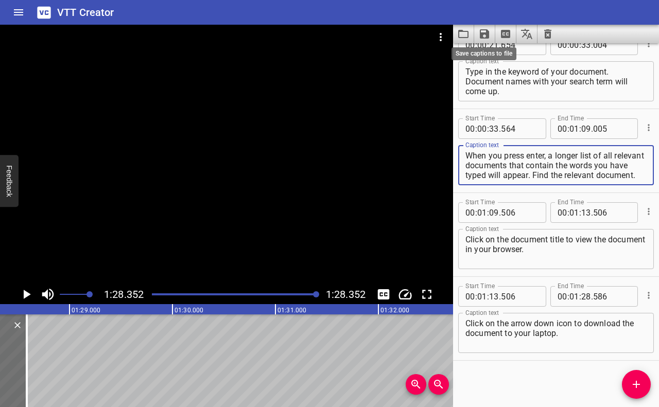
scroll to position [0, 9092]
type textarea "When you press enter, a longer list of all relevant documents that contain the …"
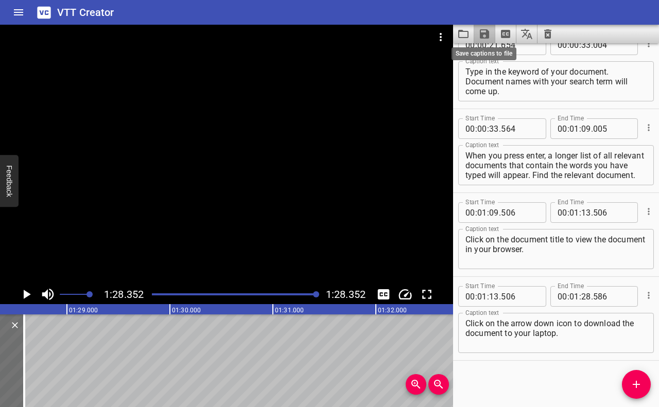
click at [486, 36] on icon "Save captions to file" at bounding box center [484, 33] width 9 height 9
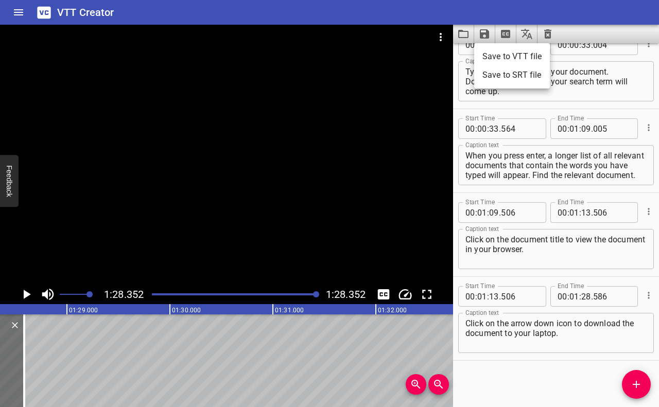
click at [501, 52] on li "Save to VTT file" at bounding box center [512, 56] width 76 height 19
click at [648, 87] on div "Start Time 00 : 00 : 21 . 654 Start Time End Time 00 : 00 : 33 . 004 End Time C…" at bounding box center [556, 66] width 206 height 83
click at [521, 37] on icon "Translate captions" at bounding box center [526, 34] width 12 height 12
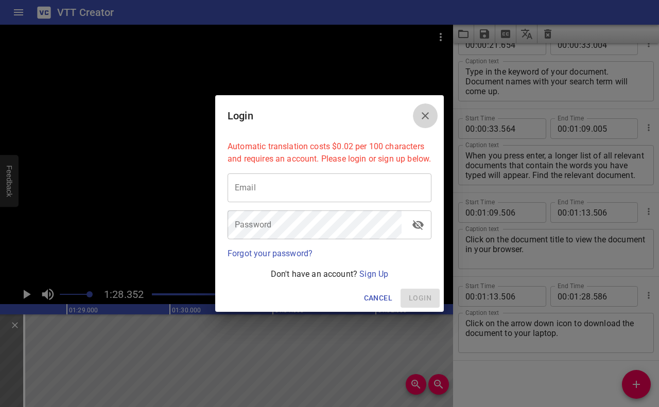
click at [432, 107] on button "Close" at bounding box center [425, 115] width 25 height 25
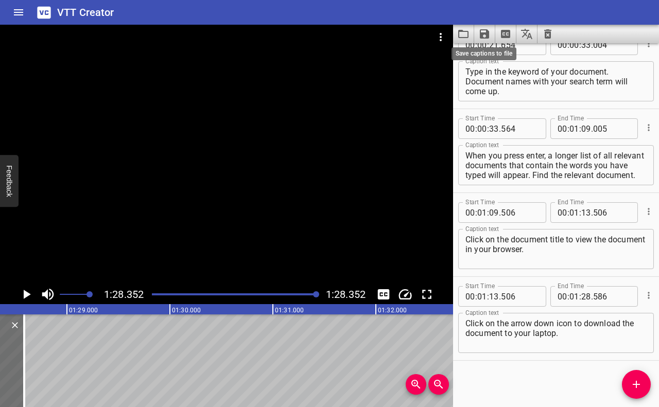
click at [485, 34] on icon "Save captions to file" at bounding box center [484, 33] width 9 height 9
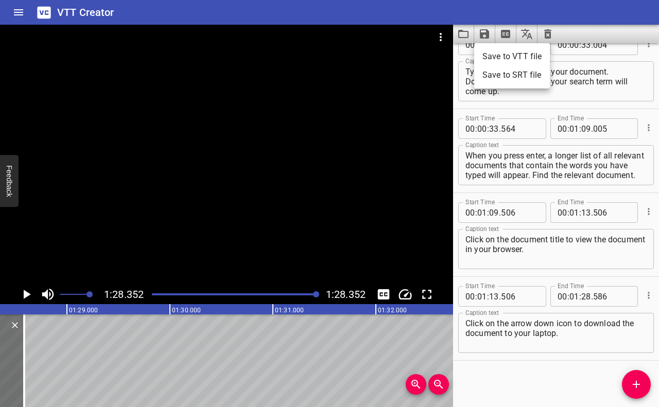
click at [532, 33] on div at bounding box center [329, 203] width 659 height 407
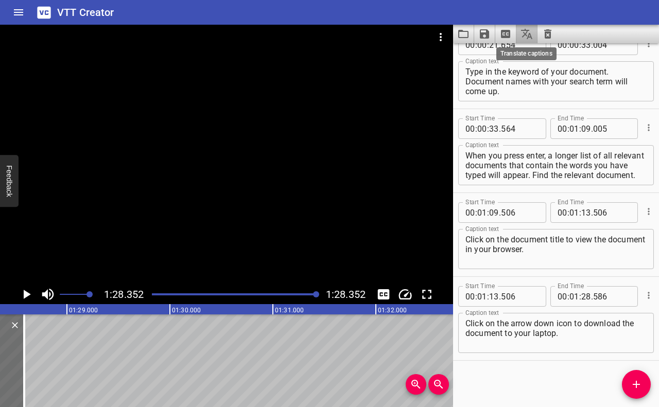
click at [531, 33] on icon "Translate captions" at bounding box center [526, 34] width 12 height 12
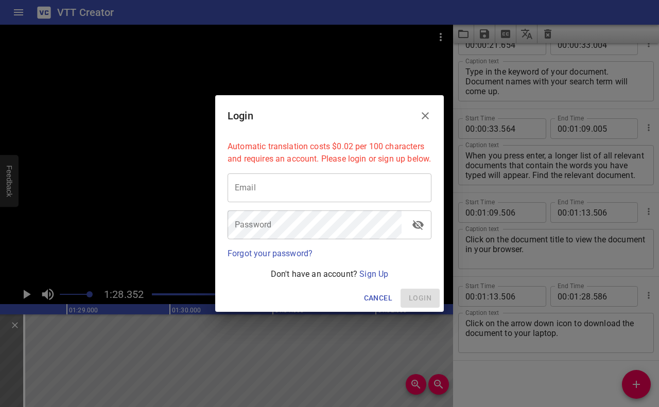
click at [429, 103] on button "Close" at bounding box center [425, 115] width 25 height 25
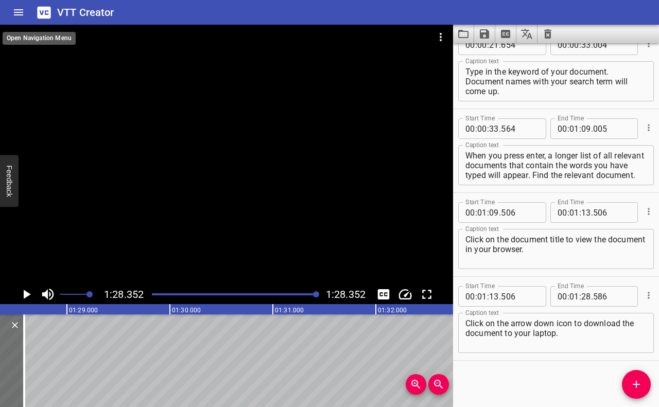
click at [24, 11] on icon "Home" at bounding box center [18, 12] width 12 height 12
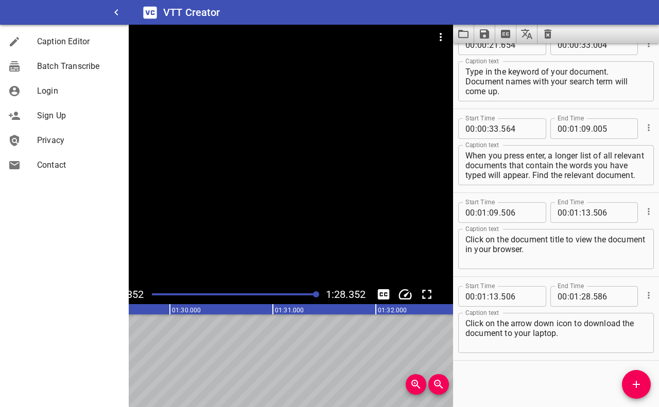
click at [590, 357] on div "Start Time 00 : 00 : 00 . 000 Start Time End Time 00 : 00 : 02 . 007 End Time C…" at bounding box center [556, 225] width 206 height 364
click at [481, 32] on icon "Save captions to file" at bounding box center [484, 33] width 9 height 9
click at [513, 74] on li "Save to SRT file" at bounding box center [512, 75] width 76 height 19
click at [597, 357] on div "Start Time 00 : 00 : 00 . 000 Start Time End Time 00 : 00 : 02 . 007 End Time C…" at bounding box center [556, 225] width 206 height 364
click at [380, 298] on icon "Toggle captions" at bounding box center [384, 294] width 12 height 10
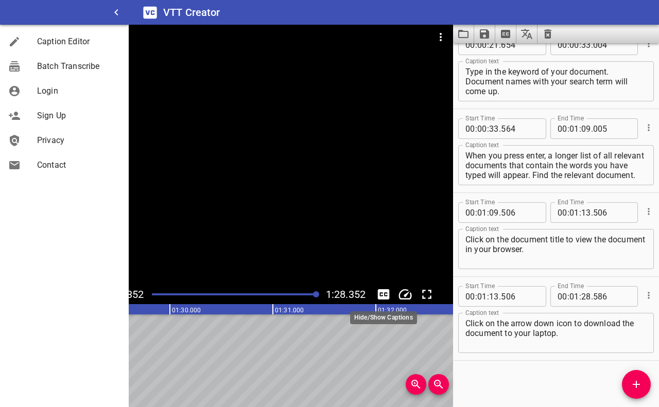
click at [380, 298] on icon "Toggle captions" at bounding box center [384, 294] width 12 height 10
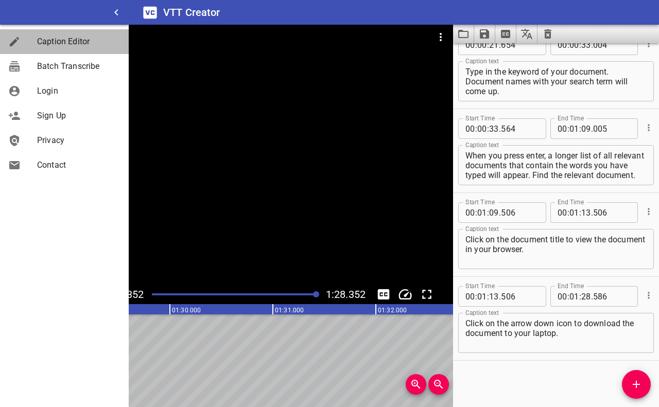
click at [85, 39] on span "Caption Editor" at bounding box center [78, 42] width 83 height 12
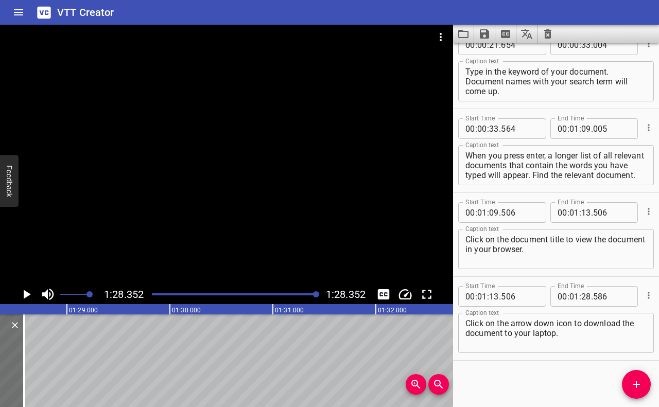
click at [555, 357] on div "Start Time 00 : 00 : 00 . 000 Start Time End Time 00 : 00 : 02 . 007 End Time C…" at bounding box center [556, 225] width 206 height 364
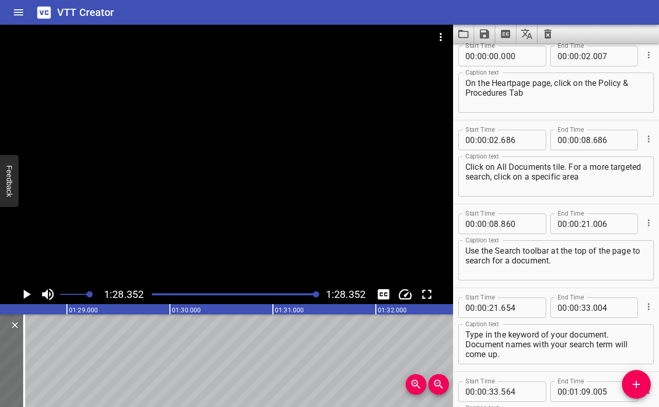
scroll to position [0, 0]
